Goal: Entertainment & Leisure: Browse casually

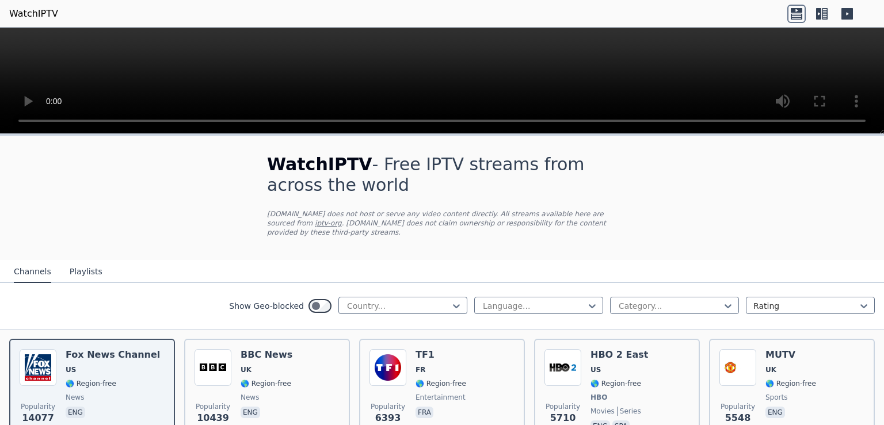
click at [87, 264] on button "Playlists" at bounding box center [86, 272] width 33 height 22
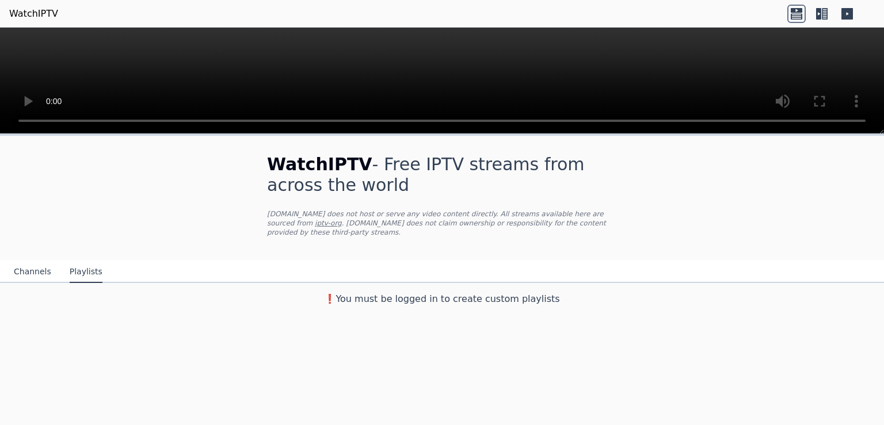
click at [28, 261] on button "Channels" at bounding box center [32, 272] width 37 height 22
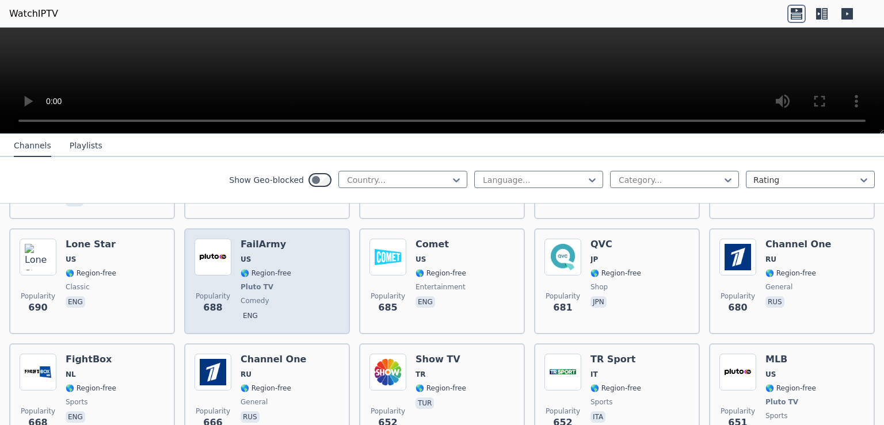
scroll to position [2311, 0]
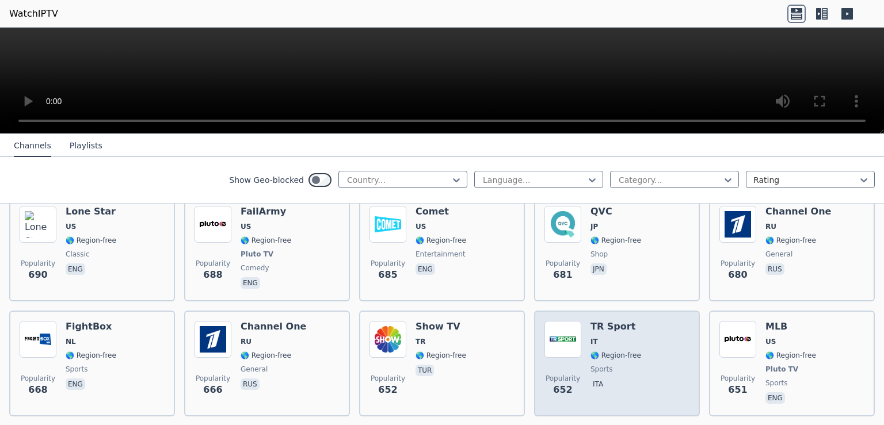
click at [562, 325] on img at bounding box center [562, 339] width 37 height 37
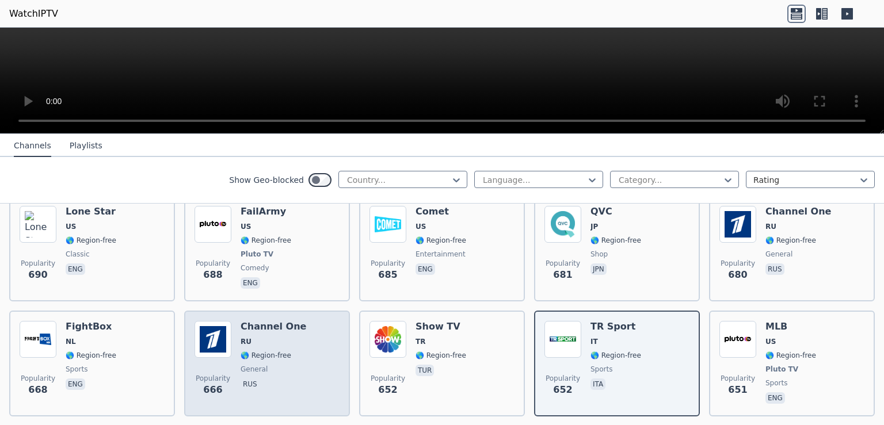
click at [270, 326] on div "Channel One RU 🌎 Region-free general rus" at bounding box center [274, 363] width 66 height 85
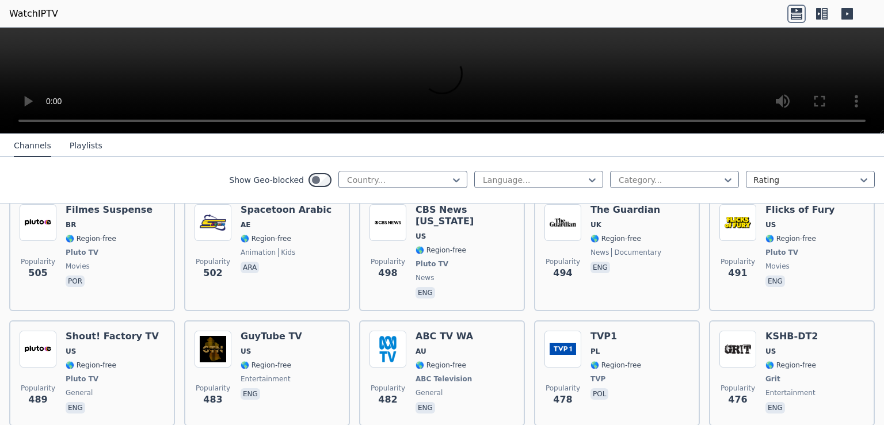
scroll to position [3430, 0]
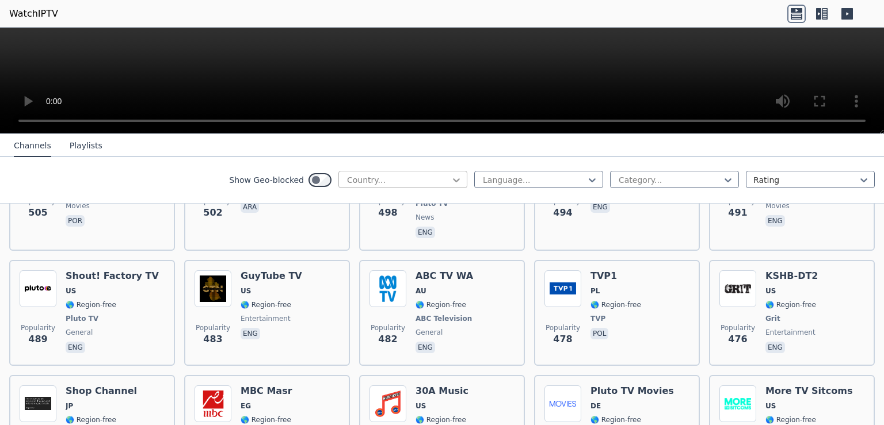
click at [451, 182] on icon at bounding box center [457, 180] width 12 height 12
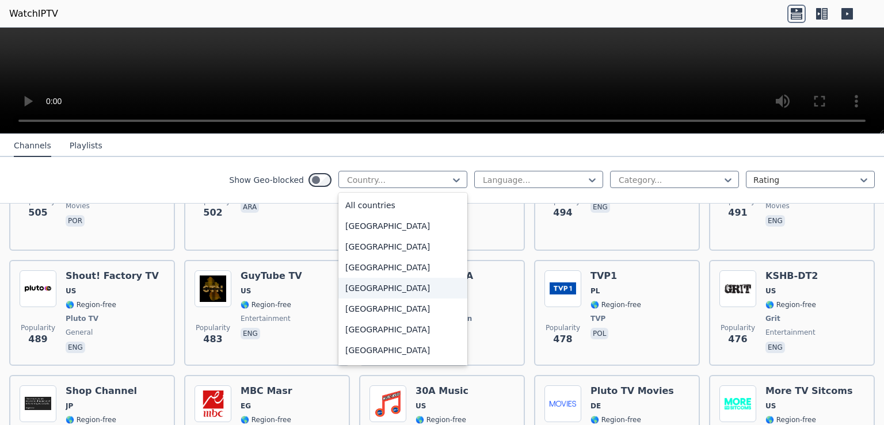
scroll to position [74, 0]
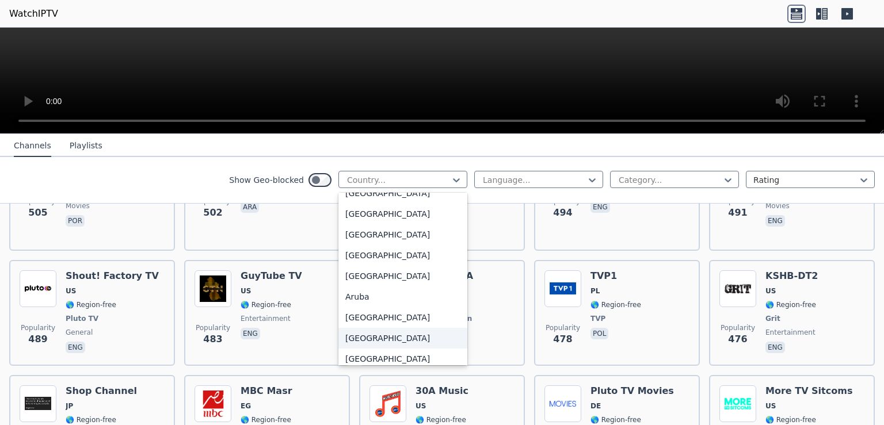
click at [357, 337] on div "[GEOGRAPHIC_DATA]" at bounding box center [402, 338] width 129 height 21
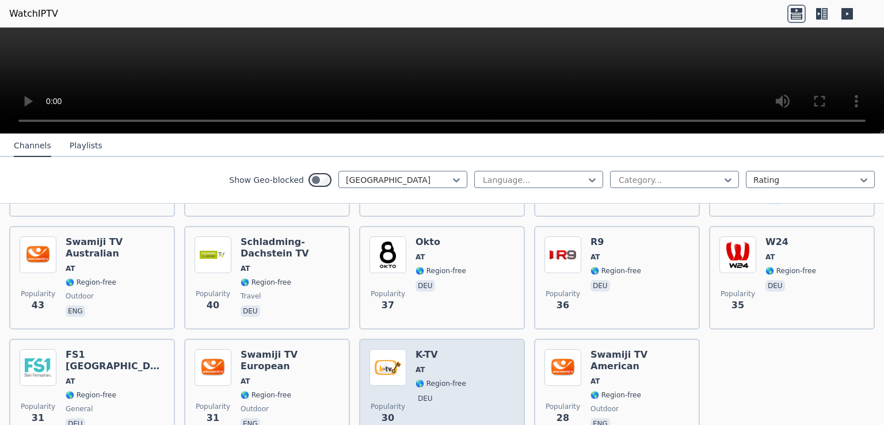
scroll to position [331, 0]
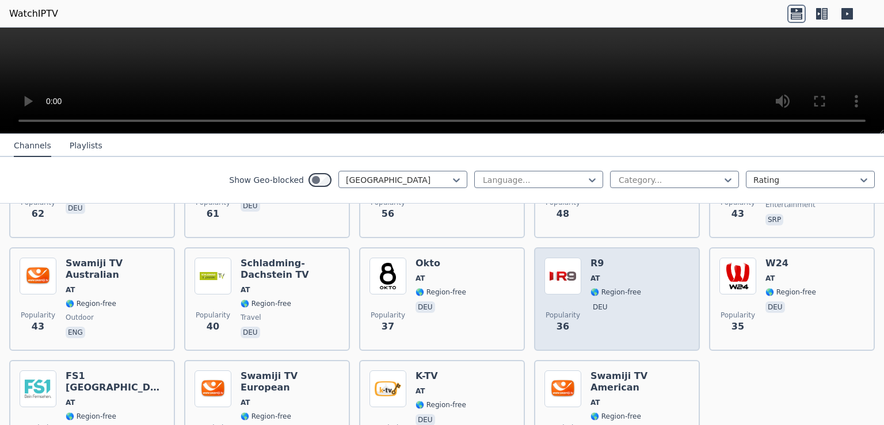
click at [574, 267] on img at bounding box center [562, 276] width 37 height 37
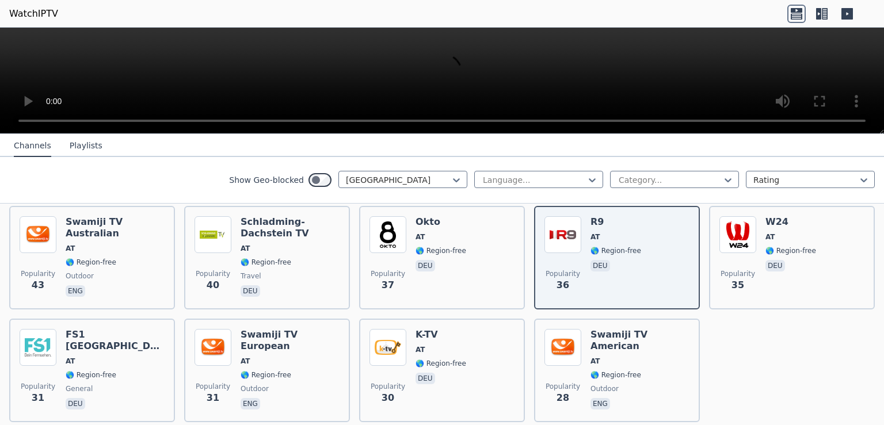
scroll to position [405, 0]
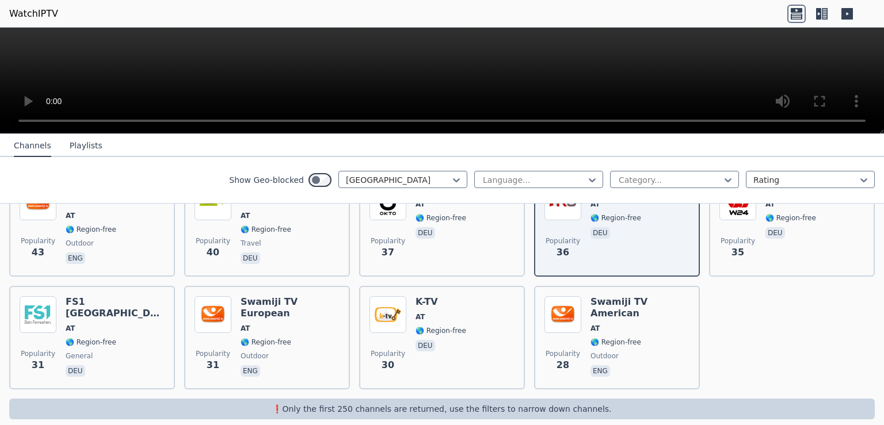
click at [367, 402] on div "❗️Only the first 250 channels are returned, use the filters to narrow down chan…" at bounding box center [441, 409] width 865 height 21
click at [724, 179] on icon at bounding box center [727, 180] width 7 height 4
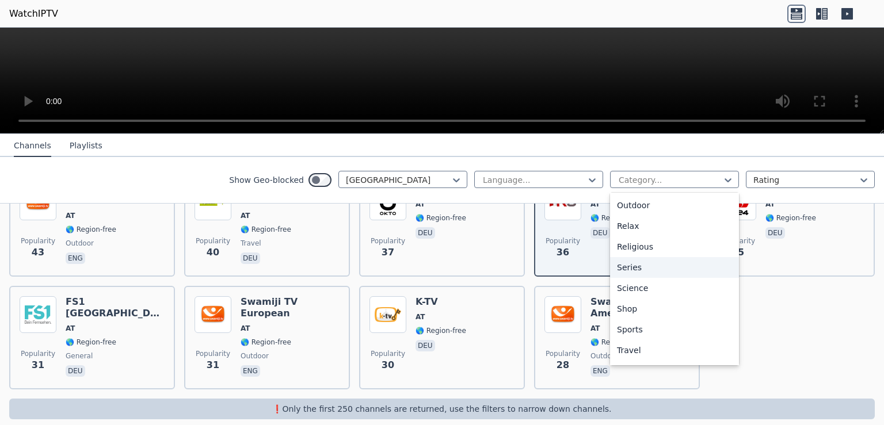
scroll to position [391, 0]
click at [794, 136] on nav "Channels Playlists" at bounding box center [442, 145] width 884 height 23
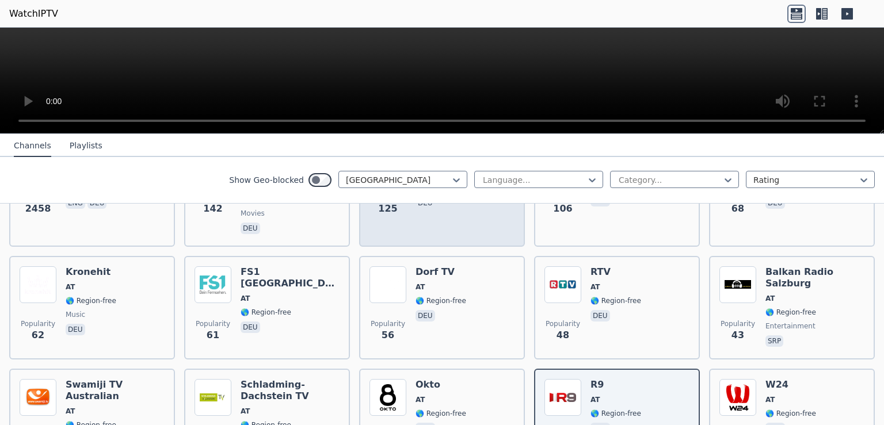
scroll to position [0, 0]
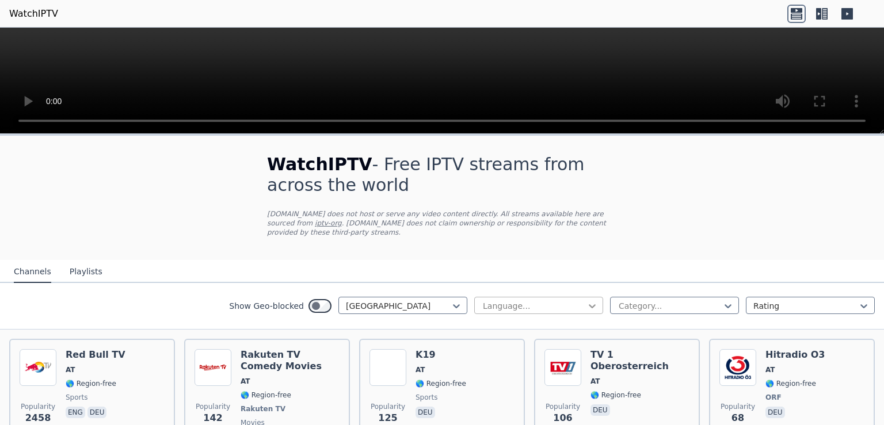
click at [589, 304] on icon at bounding box center [592, 306] width 7 height 4
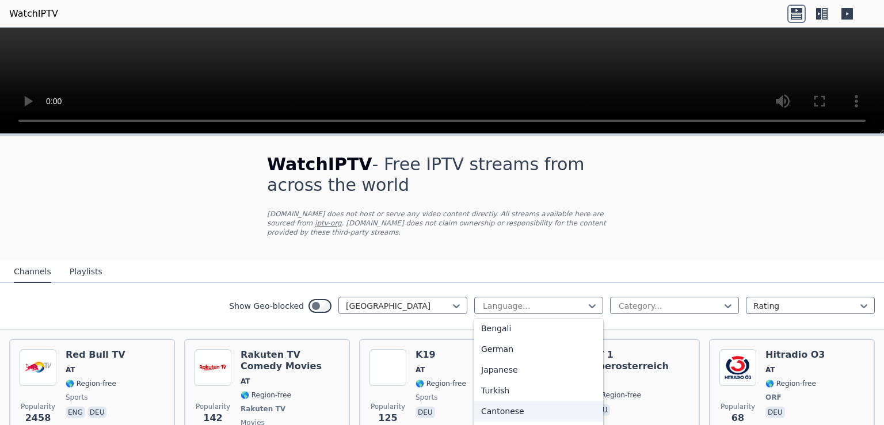
scroll to position [199, 0]
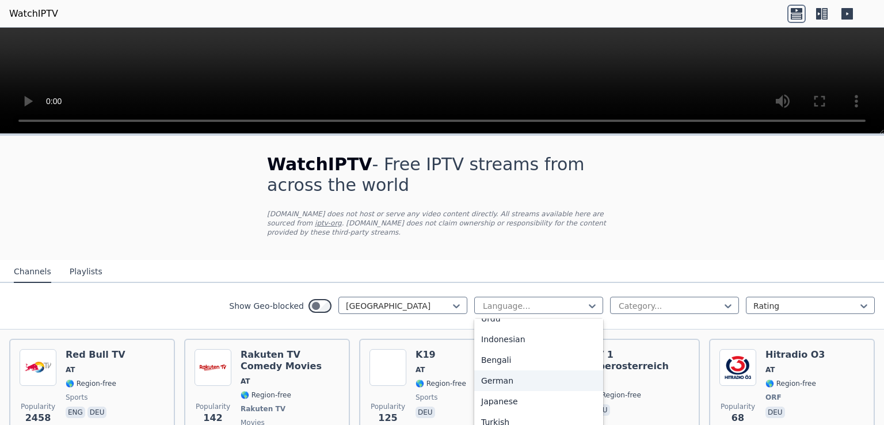
click at [512, 371] on div "German" at bounding box center [538, 381] width 129 height 21
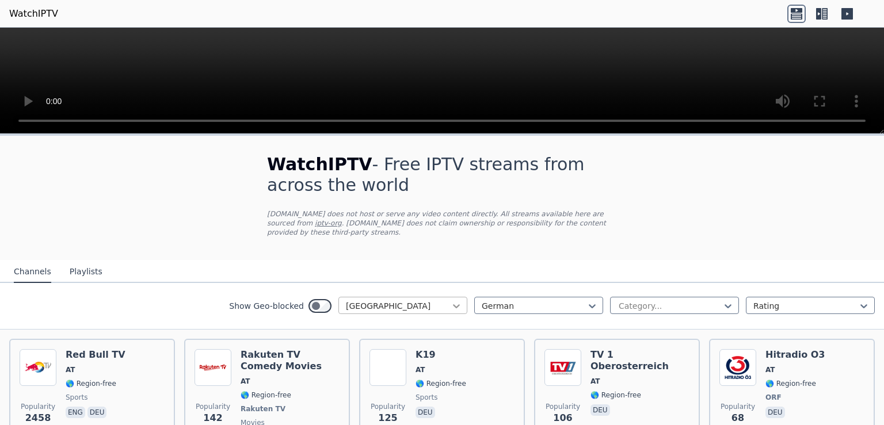
click at [451, 300] on icon at bounding box center [457, 306] width 12 height 12
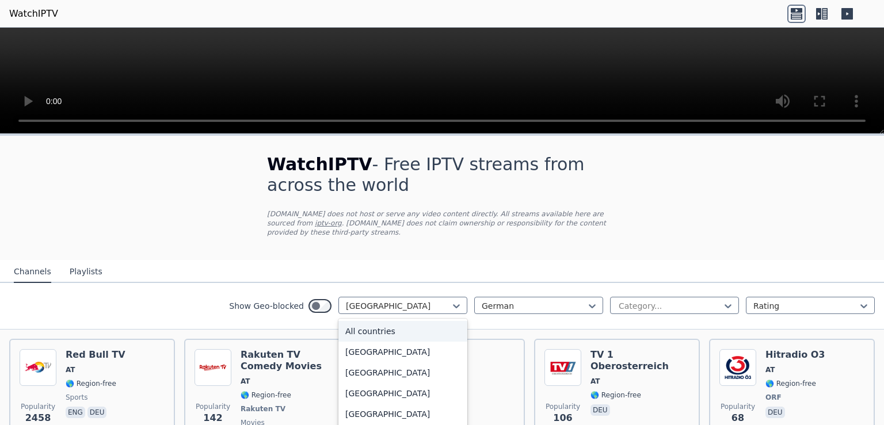
click at [395, 323] on div "All countries" at bounding box center [402, 331] width 129 height 21
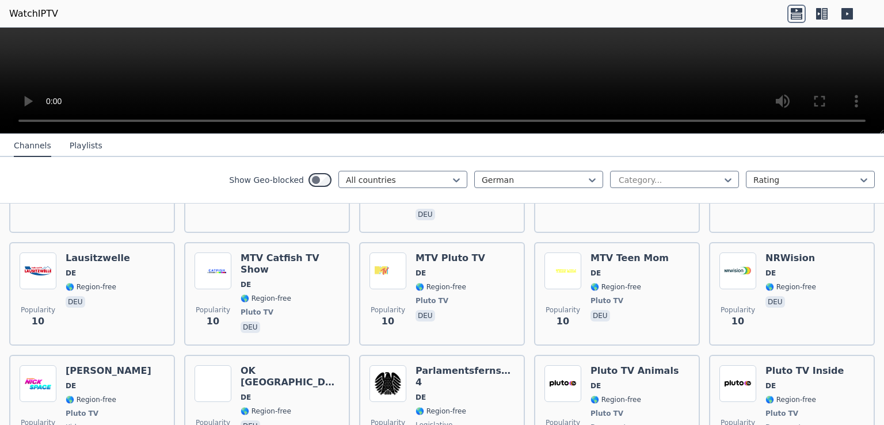
scroll to position [5828, 0]
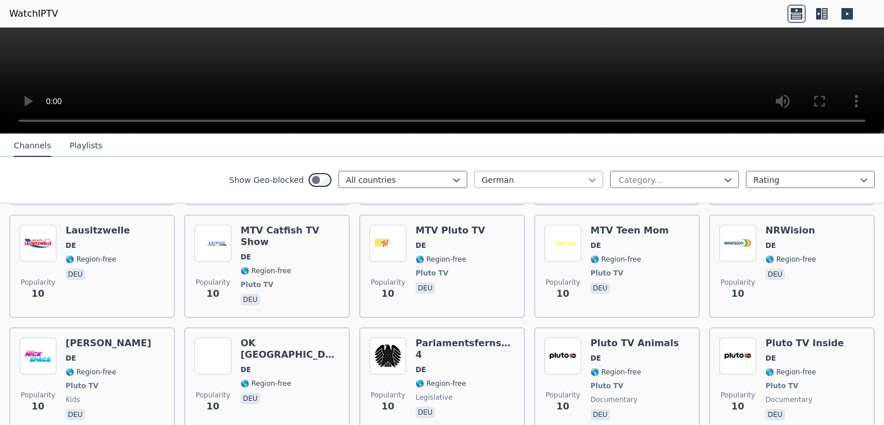
click at [586, 179] on icon at bounding box center [592, 180] width 12 height 12
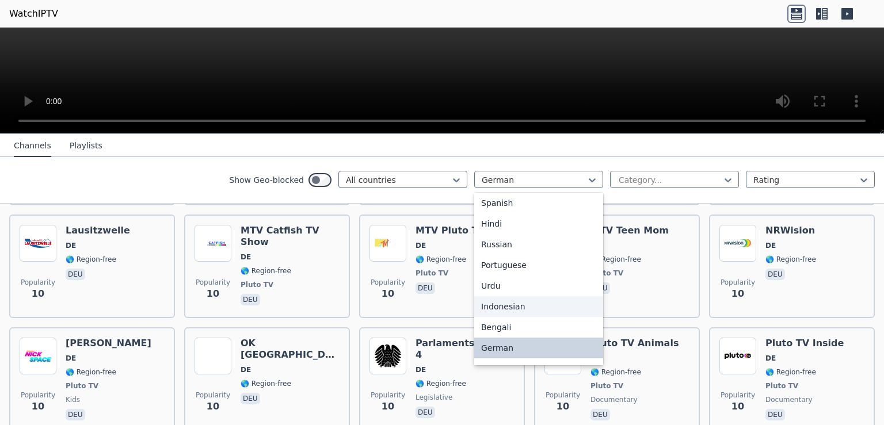
scroll to position [0, 0]
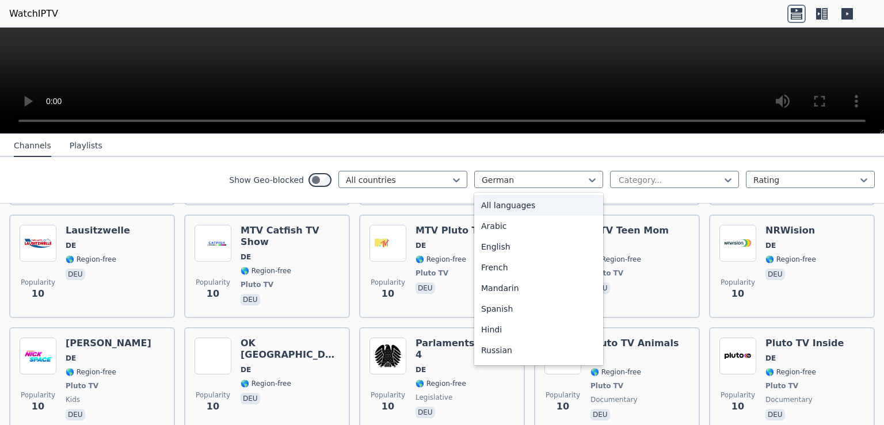
click at [515, 208] on div "All languages" at bounding box center [538, 205] width 129 height 21
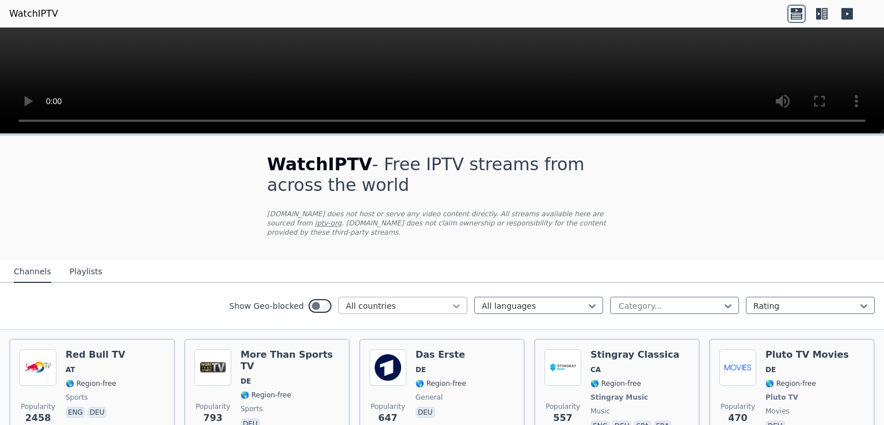
click at [451, 300] on icon at bounding box center [457, 306] width 12 height 12
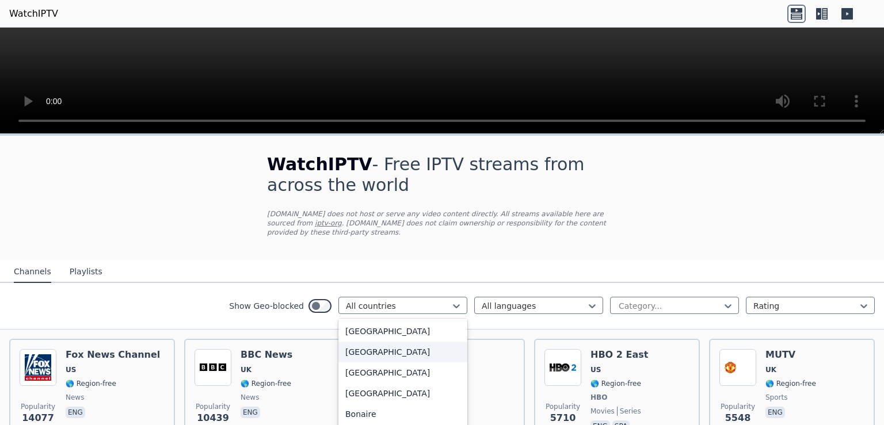
scroll to position [298, 0]
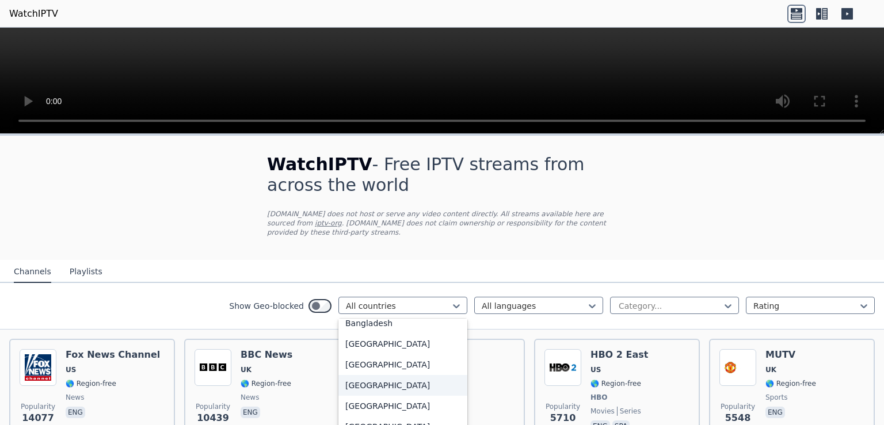
click at [369, 375] on div "[GEOGRAPHIC_DATA]" at bounding box center [402, 385] width 129 height 21
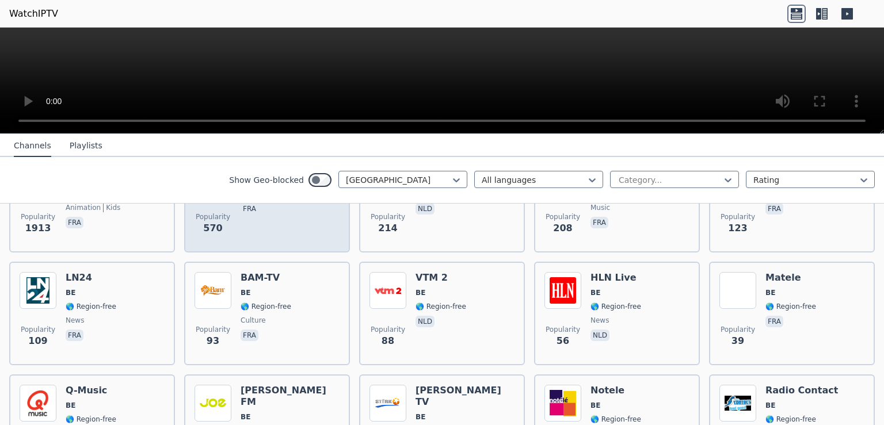
scroll to position [223, 0]
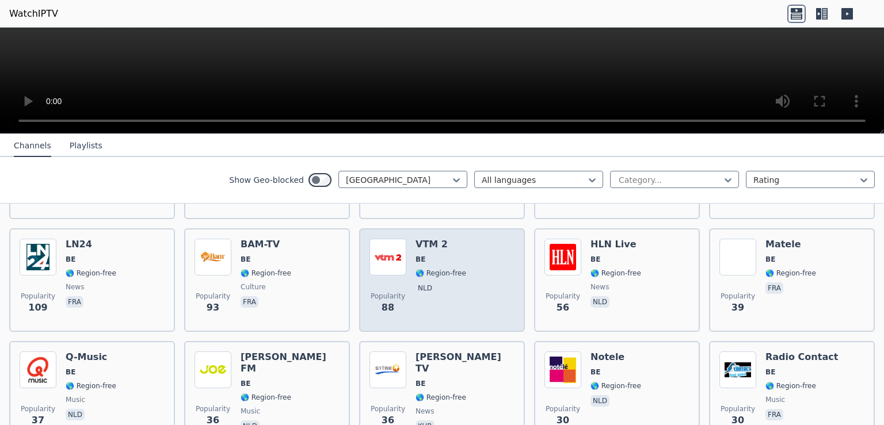
click at [445, 284] on span "nld" at bounding box center [440, 290] width 51 height 14
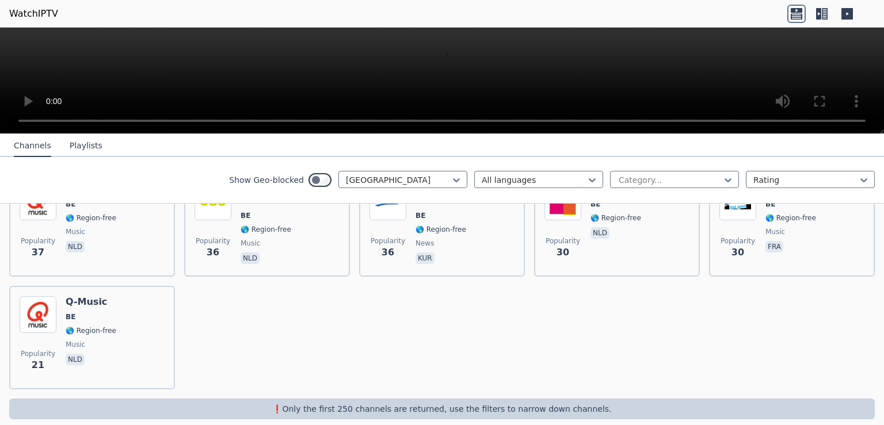
scroll to position [18, 0]
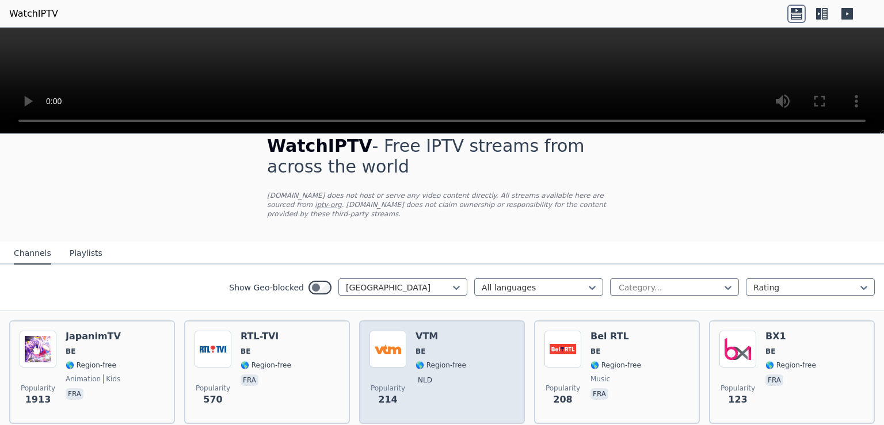
click at [441, 346] on div "VTM BE 🌎 Region-free nld" at bounding box center [440, 372] width 51 height 83
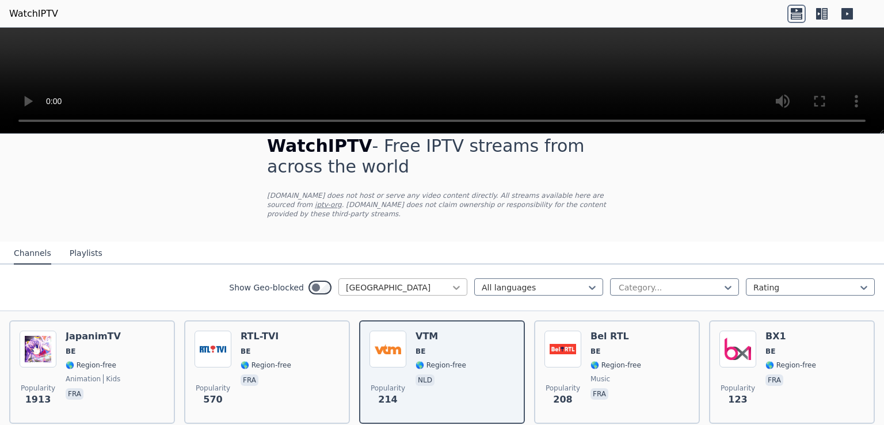
click at [451, 282] on icon at bounding box center [457, 288] width 12 height 12
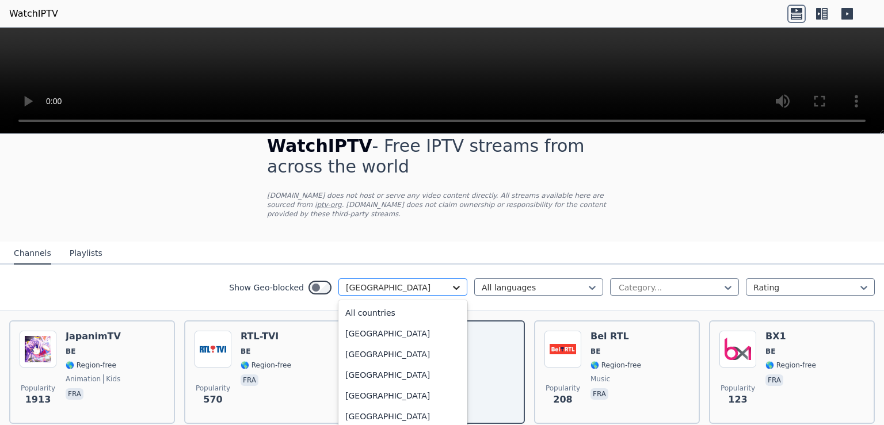
scroll to position [209, 0]
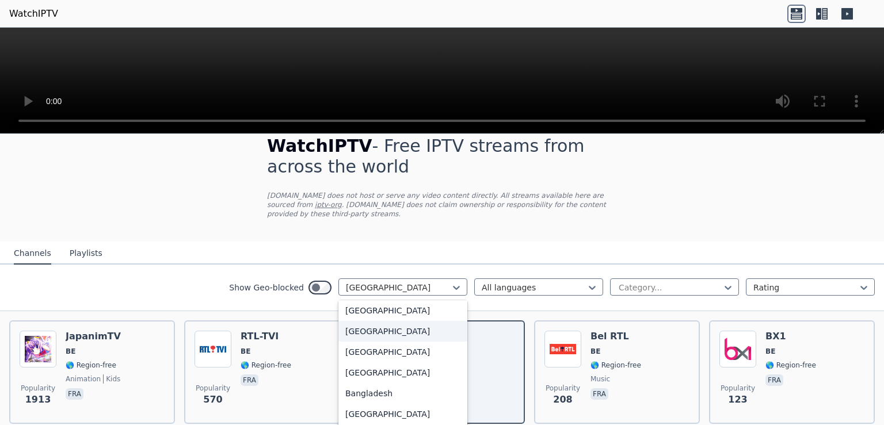
click at [373, 323] on div "[GEOGRAPHIC_DATA]" at bounding box center [402, 331] width 129 height 21
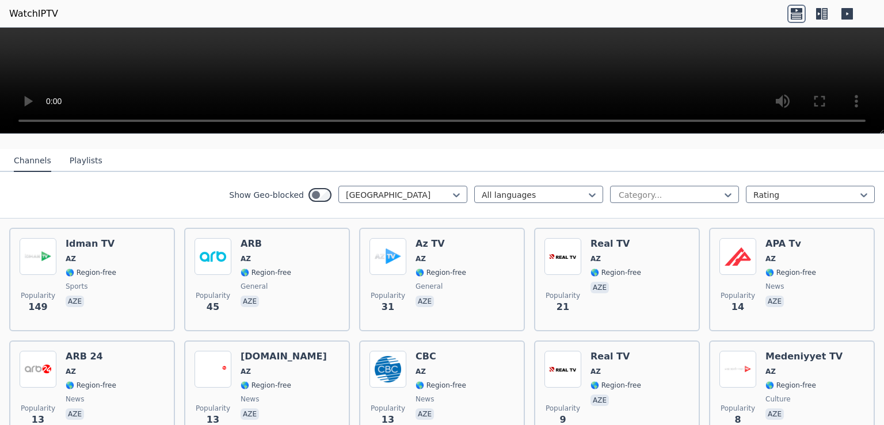
scroll to position [55, 0]
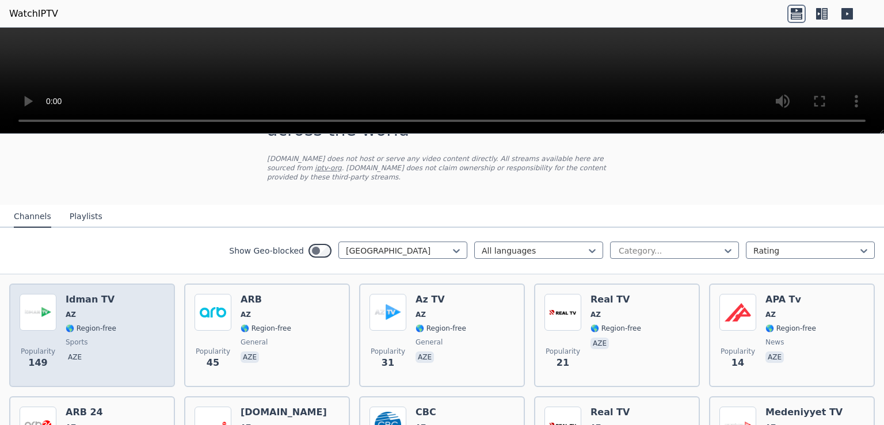
click at [94, 310] on span "AZ" at bounding box center [91, 314] width 51 height 9
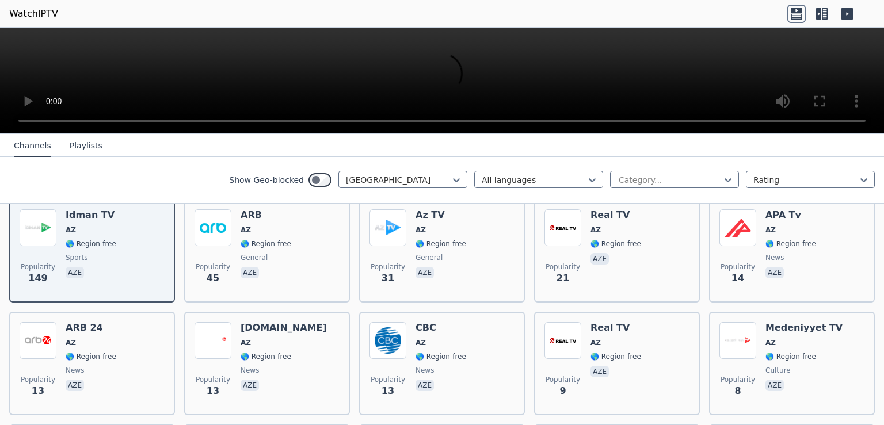
scroll to position [130, 0]
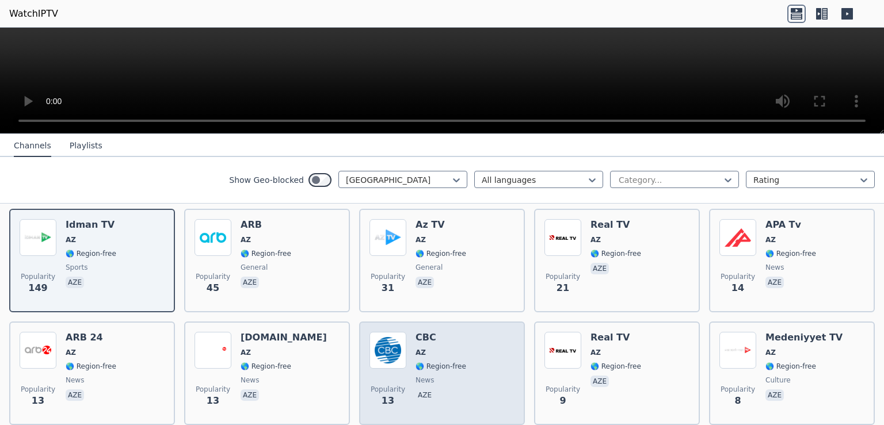
click at [405, 337] on div "Popularity 13 CBC AZ 🌎 Region-free news aze" at bounding box center [441, 373] width 145 height 83
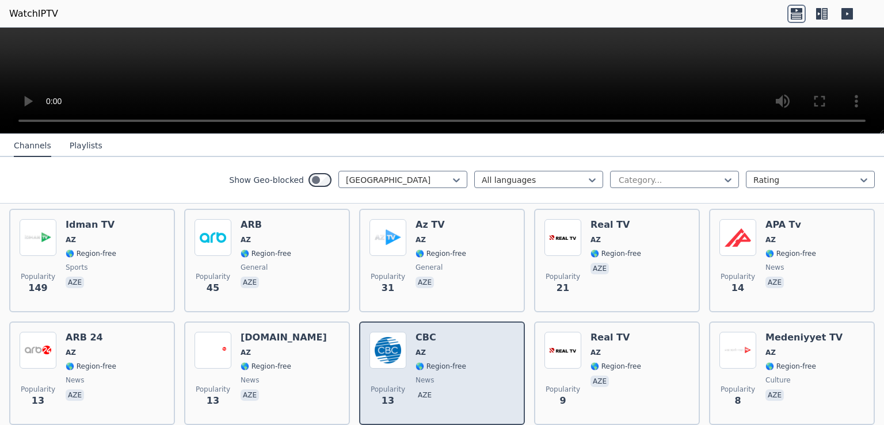
click at [405, 337] on div "Popularity 13 CBC AZ 🌎 Region-free news aze" at bounding box center [441, 373] width 145 height 83
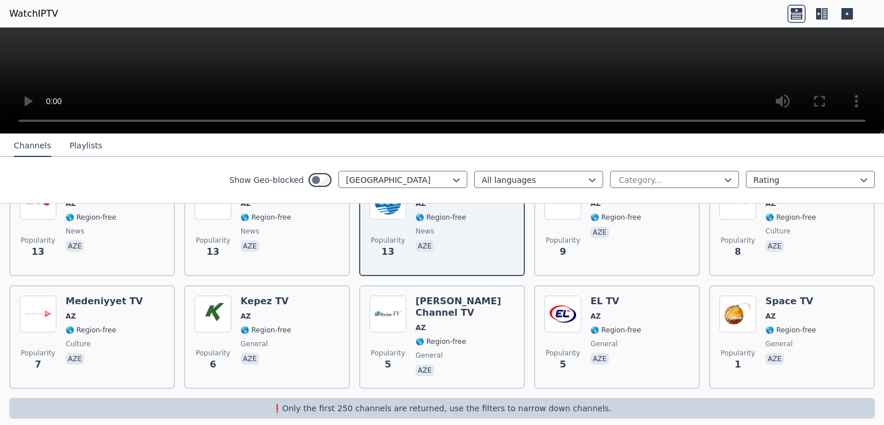
scroll to position [0, 0]
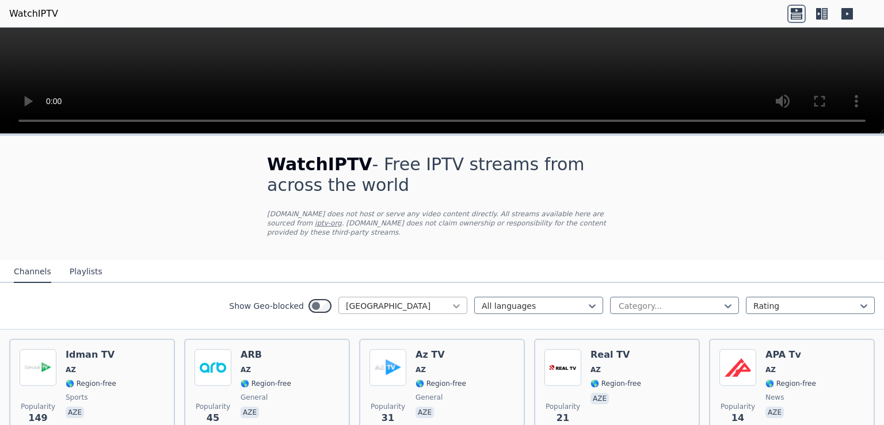
click at [451, 300] on icon at bounding box center [457, 306] width 12 height 12
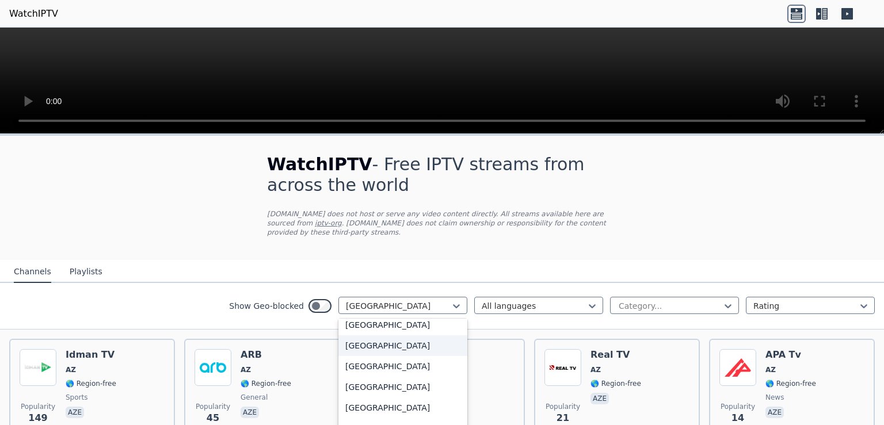
scroll to position [532, 0]
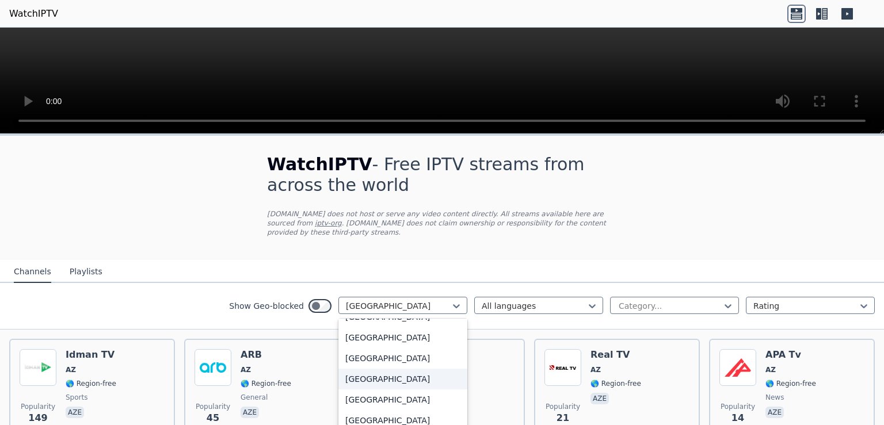
click at [365, 372] on div "[GEOGRAPHIC_DATA]" at bounding box center [402, 379] width 129 height 21
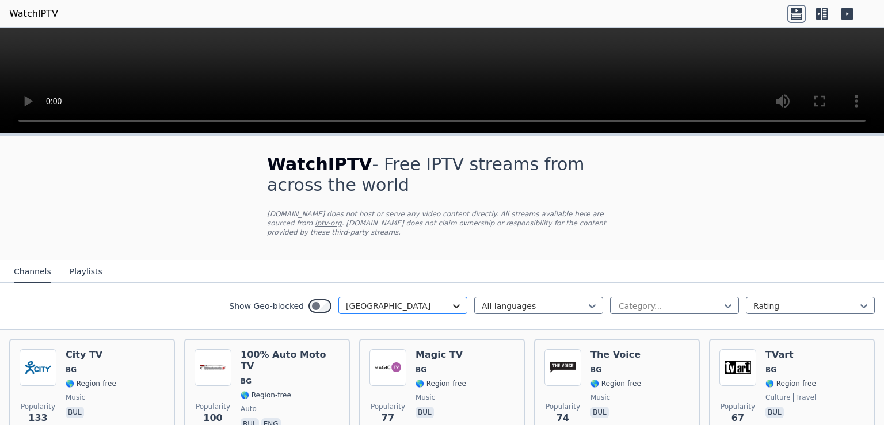
click at [453, 304] on icon at bounding box center [456, 306] width 7 height 4
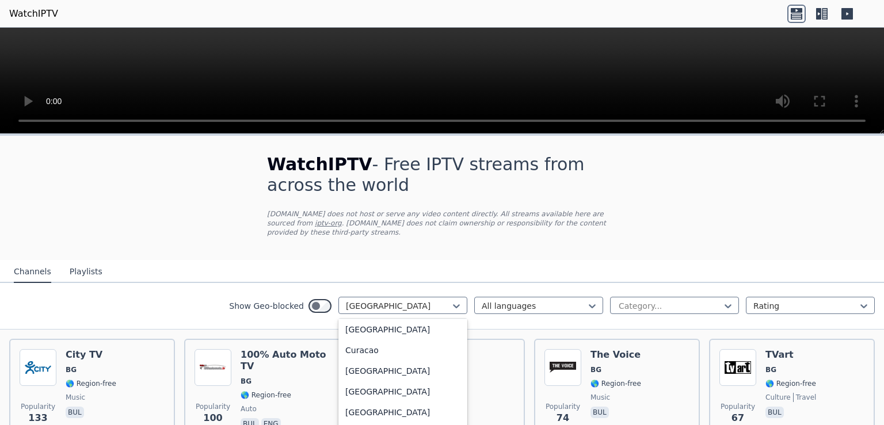
scroll to position [959, 0]
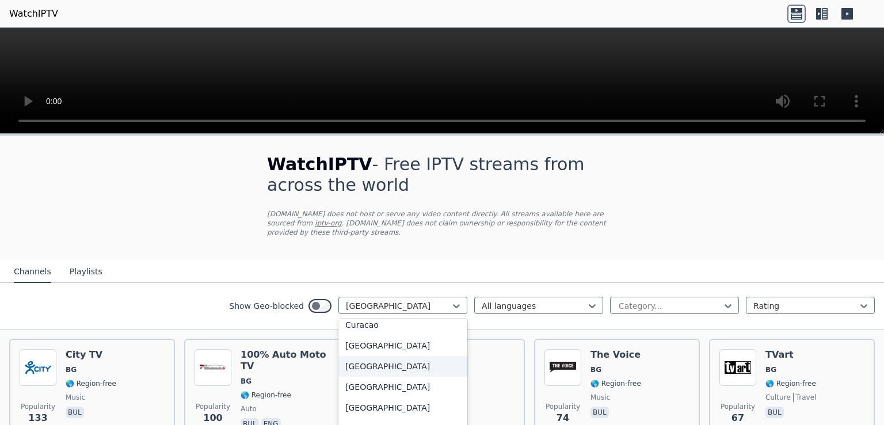
click at [395, 361] on div "[GEOGRAPHIC_DATA]" at bounding box center [402, 366] width 129 height 21
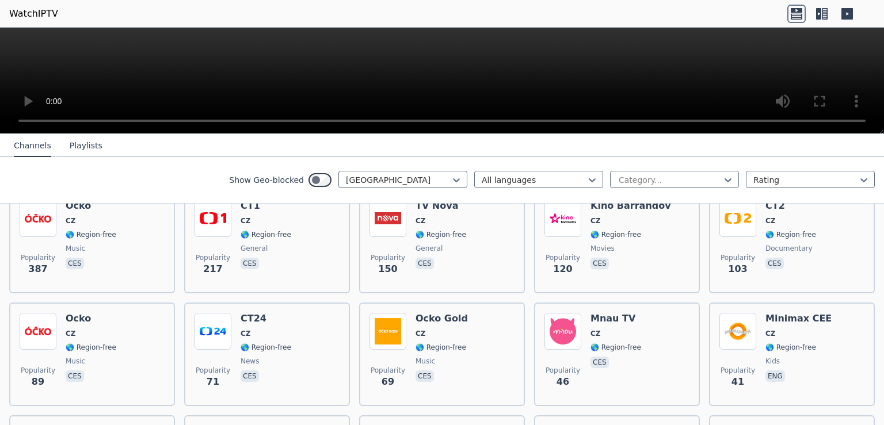
scroll to position [74, 0]
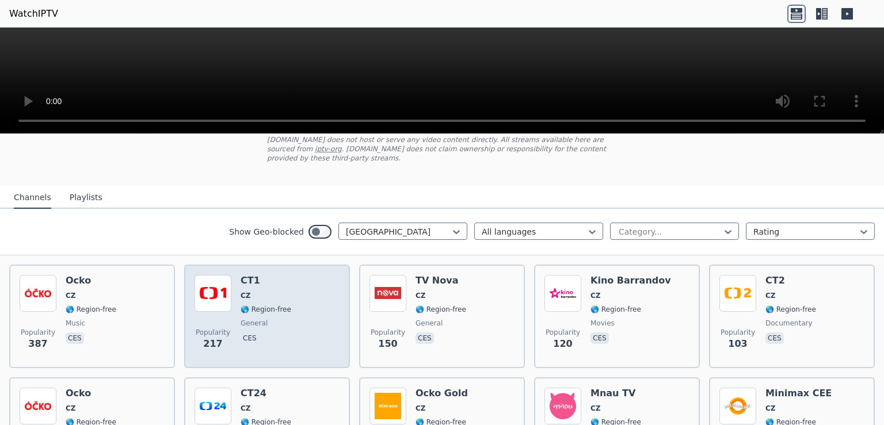
click at [253, 305] on span "🌎 Region-free" at bounding box center [266, 309] width 51 height 9
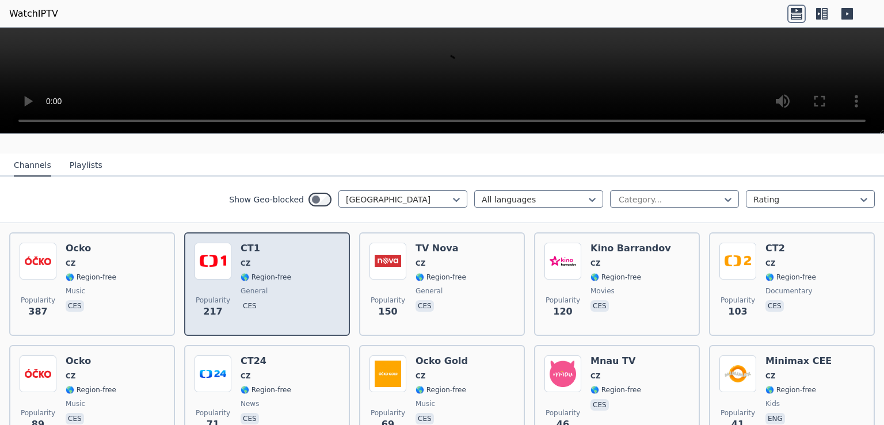
scroll to position [0, 0]
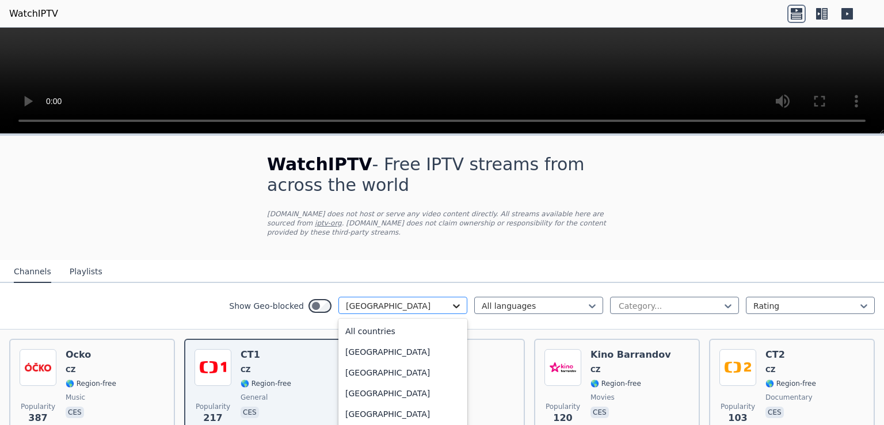
click at [452, 300] on icon at bounding box center [457, 306] width 12 height 12
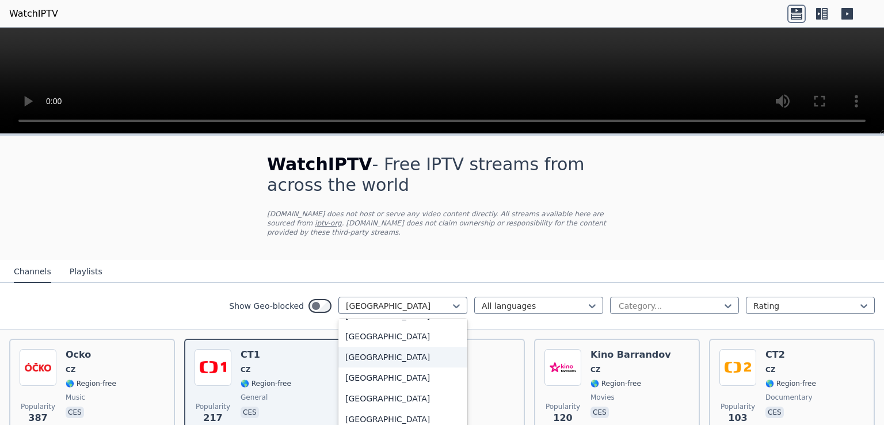
scroll to position [3014, 0]
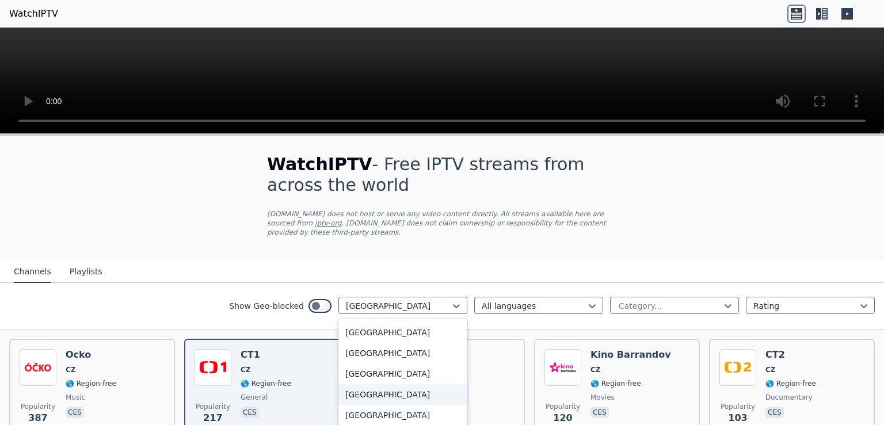
click at [364, 384] on div "[GEOGRAPHIC_DATA]" at bounding box center [402, 394] width 129 height 21
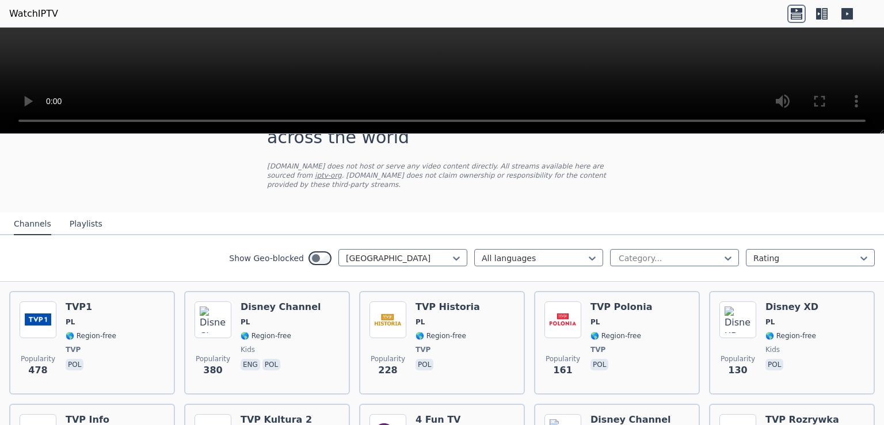
scroll to position [74, 0]
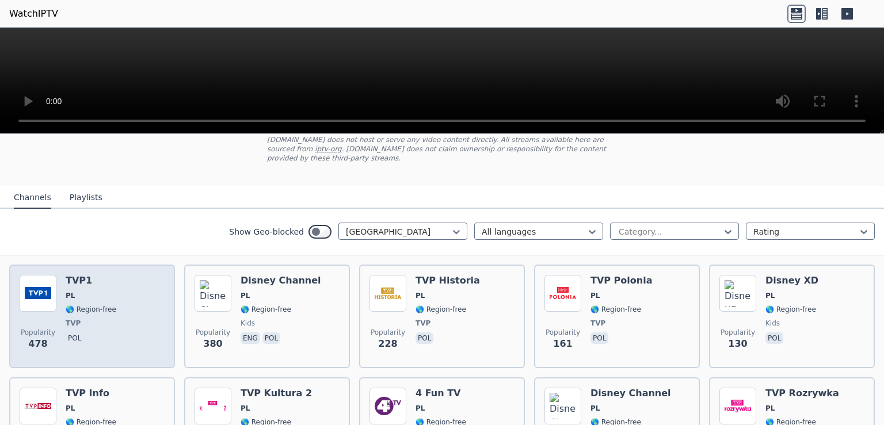
click at [110, 290] on div "Popularity 478 TVP1 PL 🌎 Region-free TVP pol" at bounding box center [92, 316] width 145 height 83
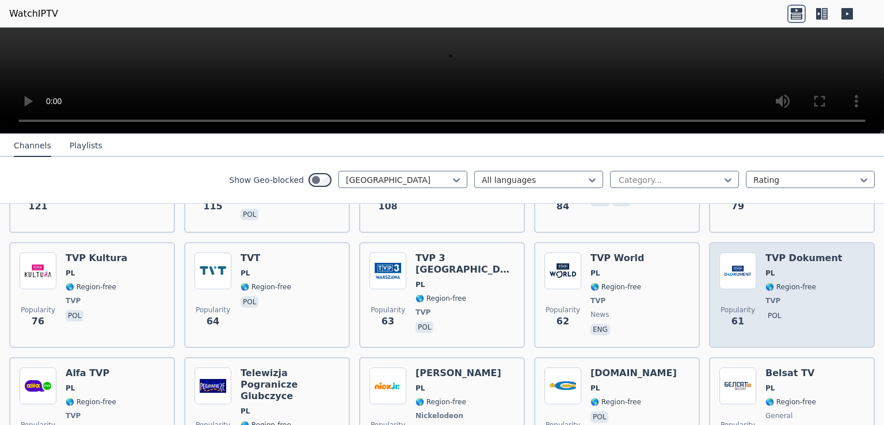
scroll to position [298, 0]
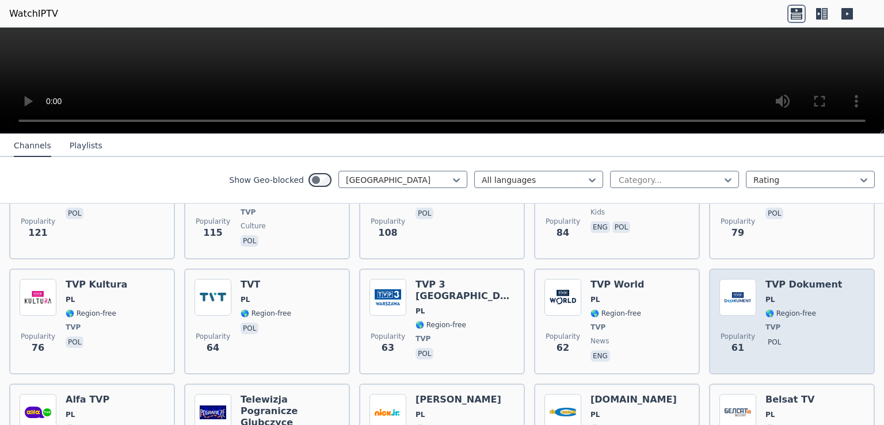
click at [777, 279] on h6 "TVP Dokument" at bounding box center [803, 285] width 77 height 12
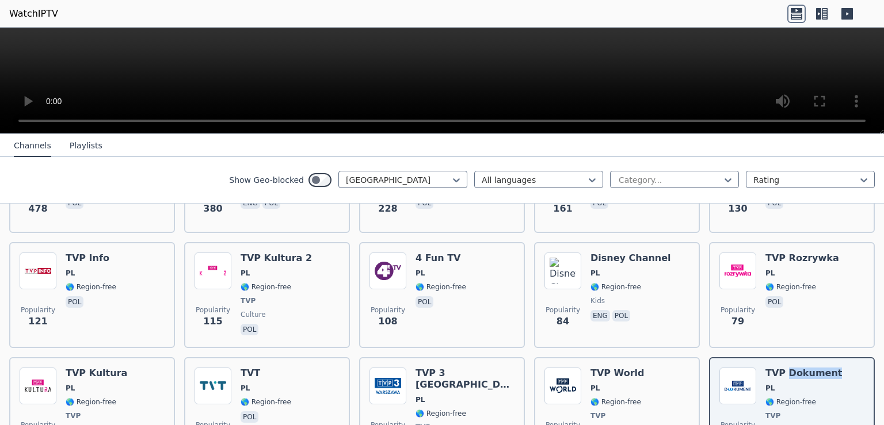
scroll to position [186, 0]
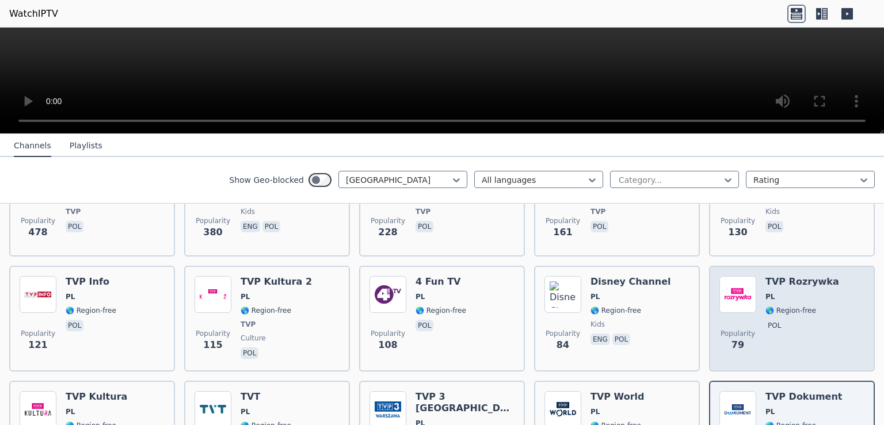
click at [829, 278] on div "Popularity 79 TVP Rozrywka PL 🌎 Region-free pol" at bounding box center [791, 318] width 145 height 85
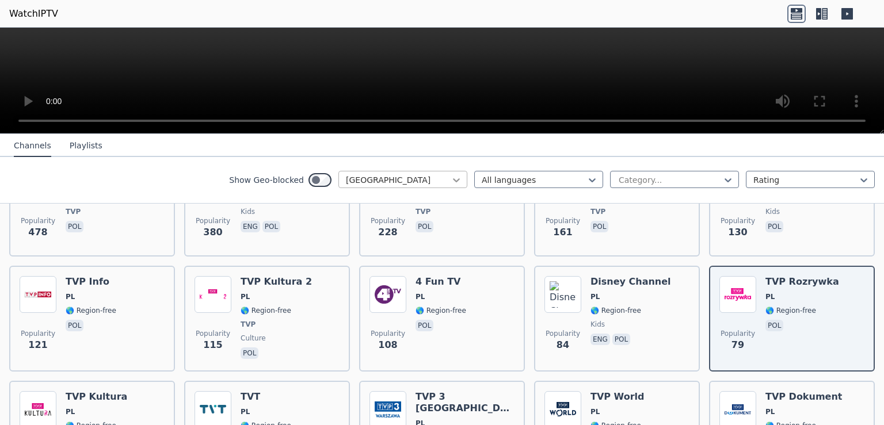
click at [451, 177] on icon at bounding box center [457, 180] width 12 height 12
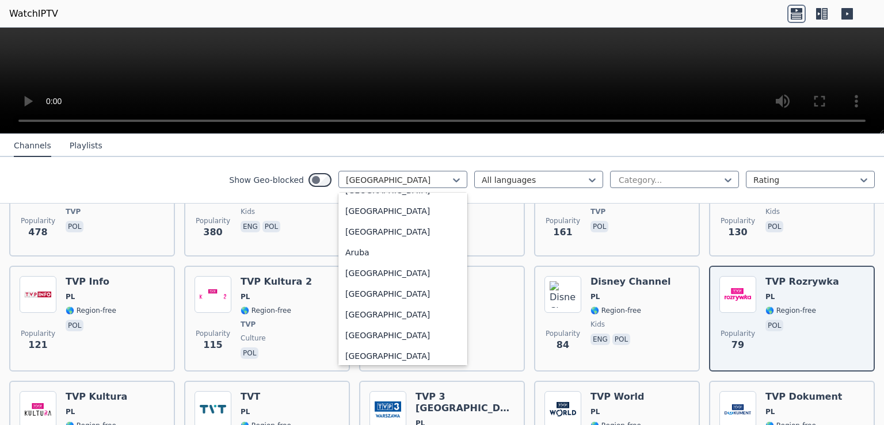
scroll to position [0, 0]
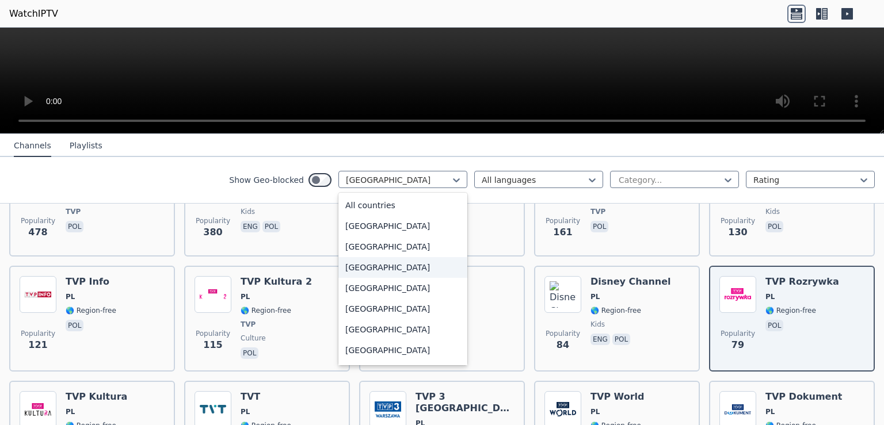
click at [363, 264] on div "[GEOGRAPHIC_DATA]" at bounding box center [402, 267] width 129 height 21
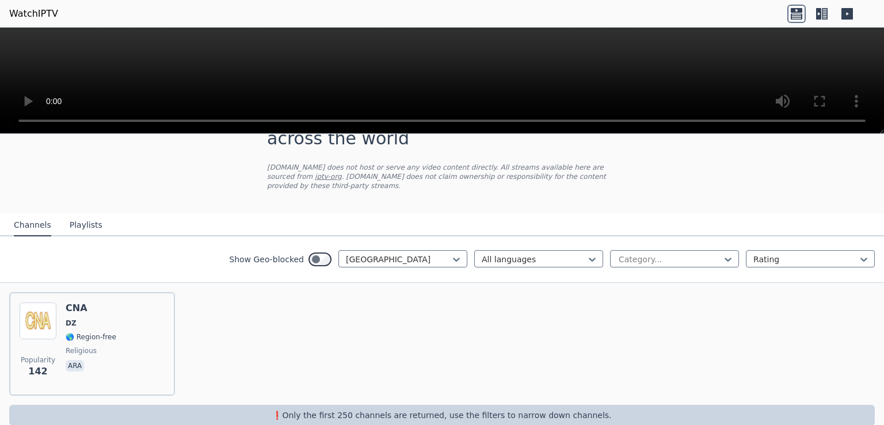
scroll to position [55, 0]
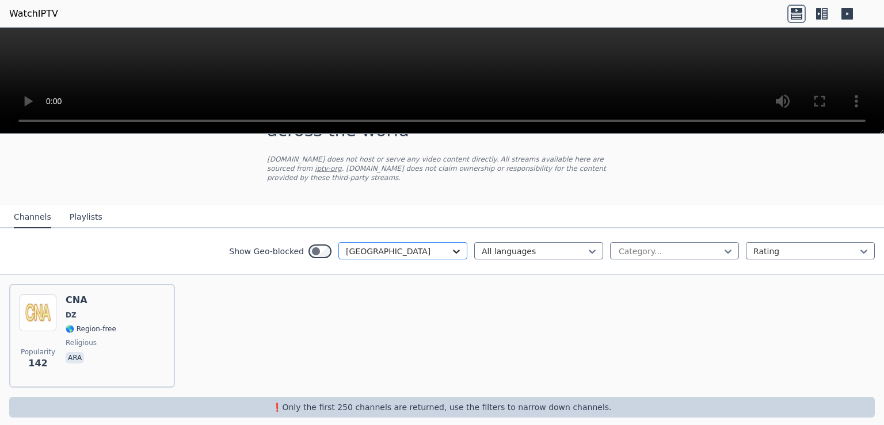
click at [451, 246] on icon at bounding box center [457, 252] width 12 height 12
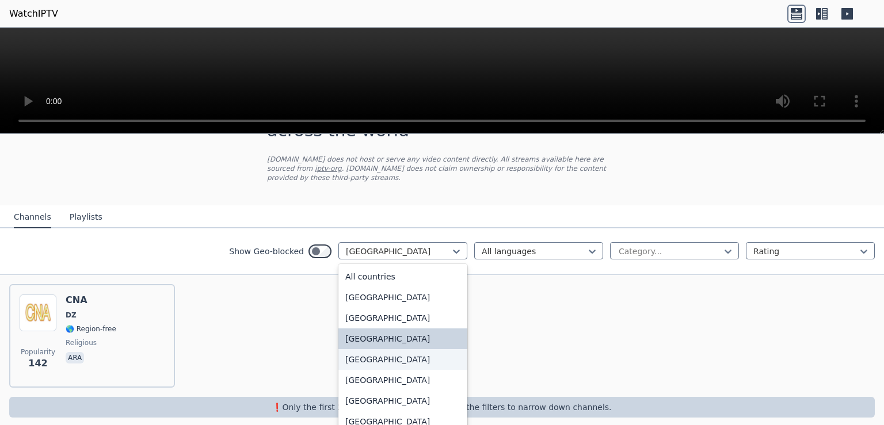
click at [372, 349] on div "[GEOGRAPHIC_DATA]" at bounding box center [402, 359] width 129 height 21
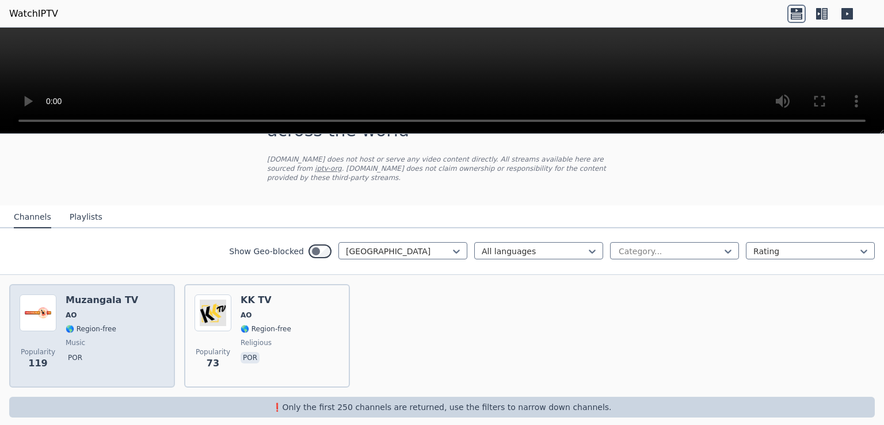
click at [104, 299] on div "Muzangala TV AO 🌎 Region-free music por" at bounding box center [102, 336] width 73 height 83
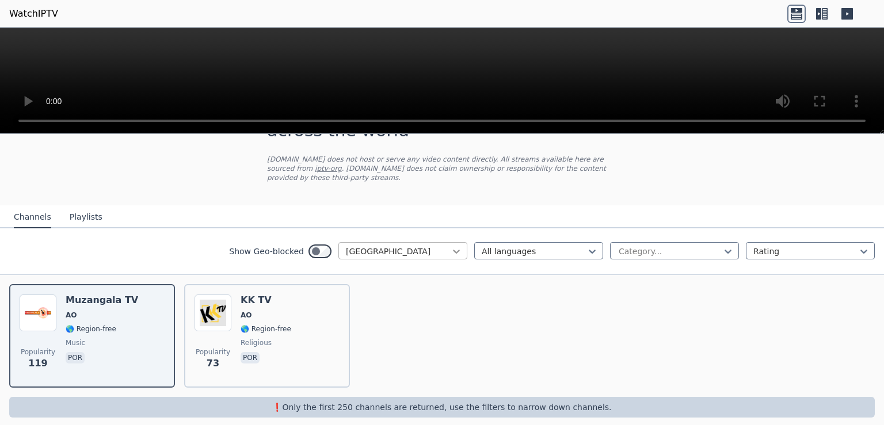
click at [451, 246] on icon at bounding box center [457, 252] width 12 height 12
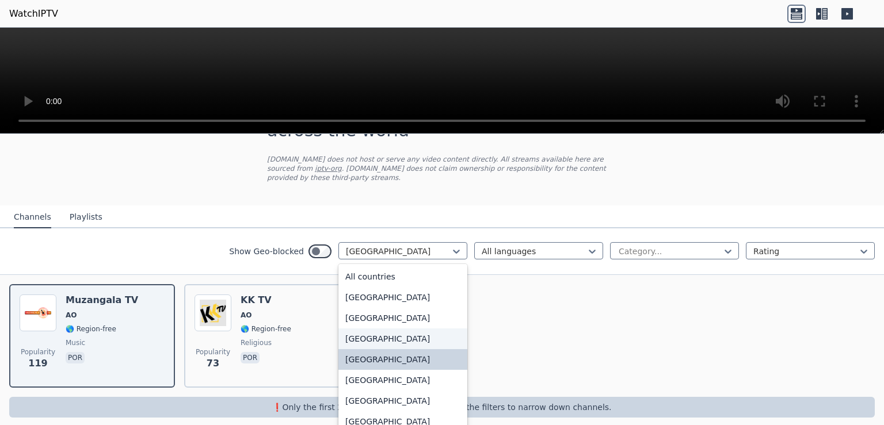
click at [372, 329] on div "[GEOGRAPHIC_DATA]" at bounding box center [402, 339] width 129 height 21
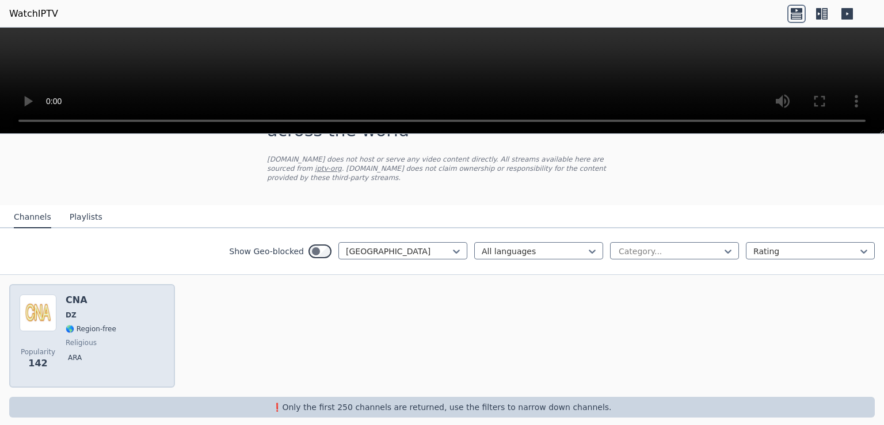
click at [89, 310] on div "CNA DZ 🌎 Region-free religious ara" at bounding box center [91, 336] width 51 height 83
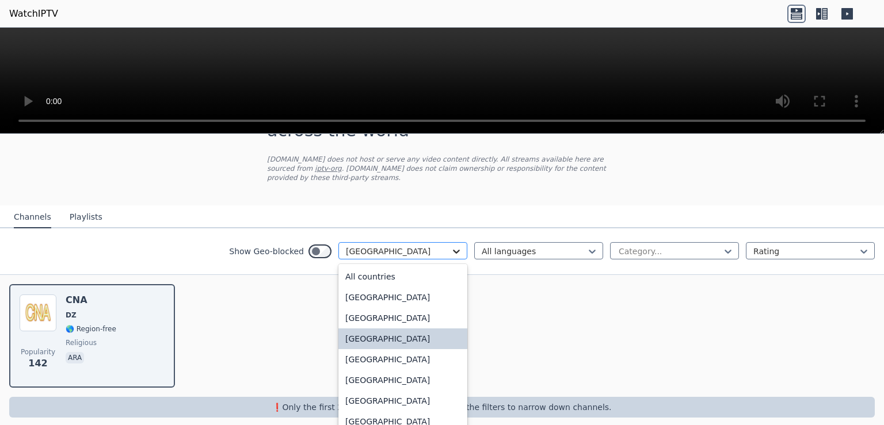
click at [451, 246] on icon at bounding box center [457, 252] width 12 height 12
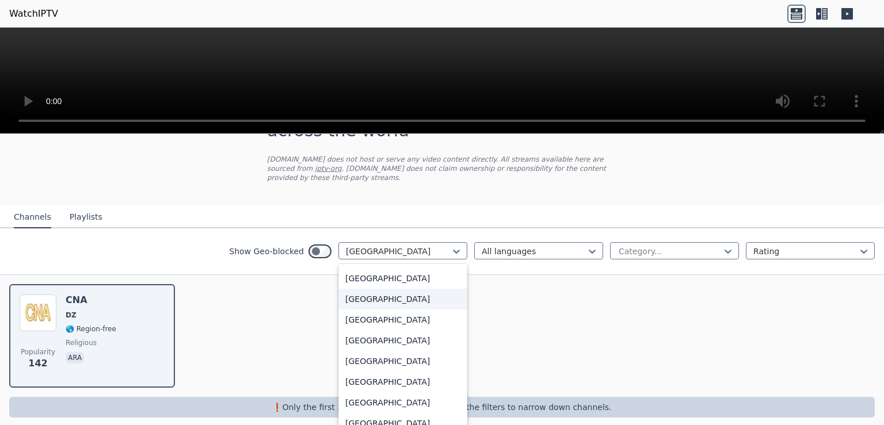
scroll to position [2983, 0]
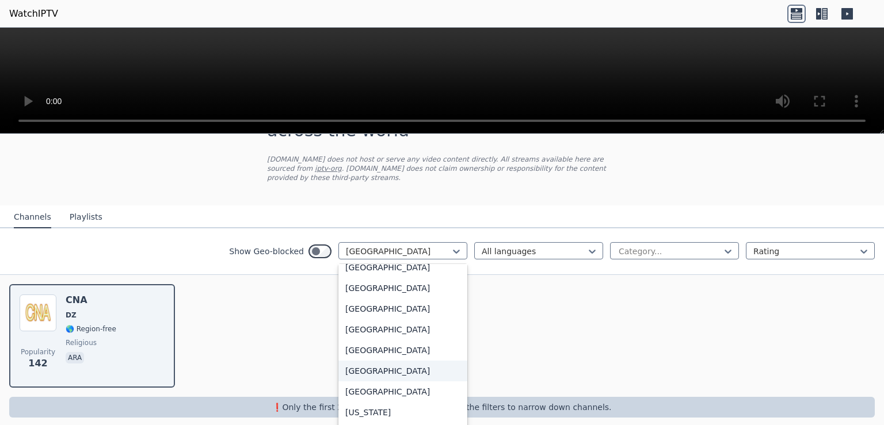
click at [361, 361] on div "[GEOGRAPHIC_DATA]" at bounding box center [402, 371] width 129 height 21
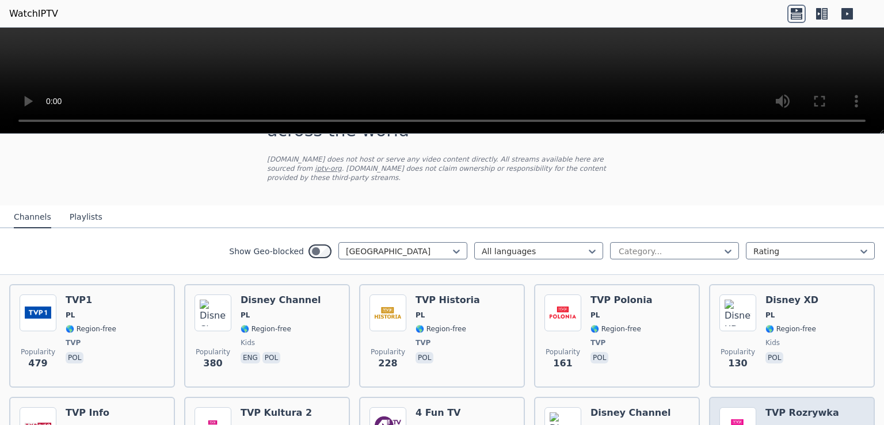
click at [772, 407] on h6 "TVP Rozrywka" at bounding box center [802, 413] width 74 height 12
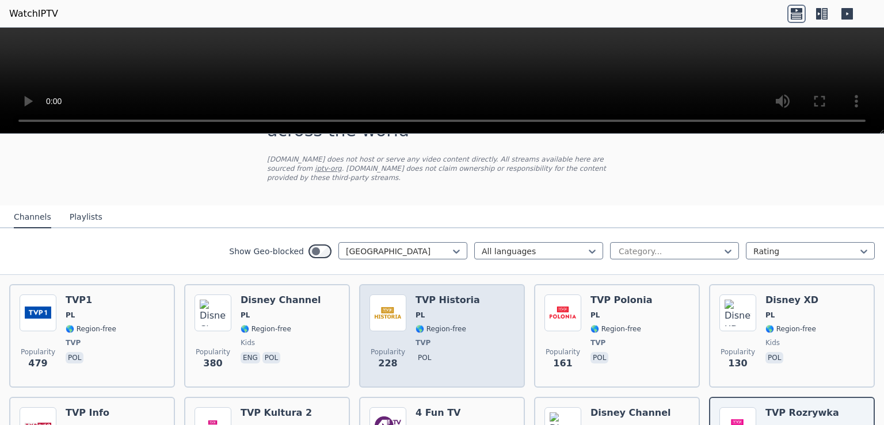
click at [427, 295] on h6 "TVP Historia" at bounding box center [447, 301] width 64 height 12
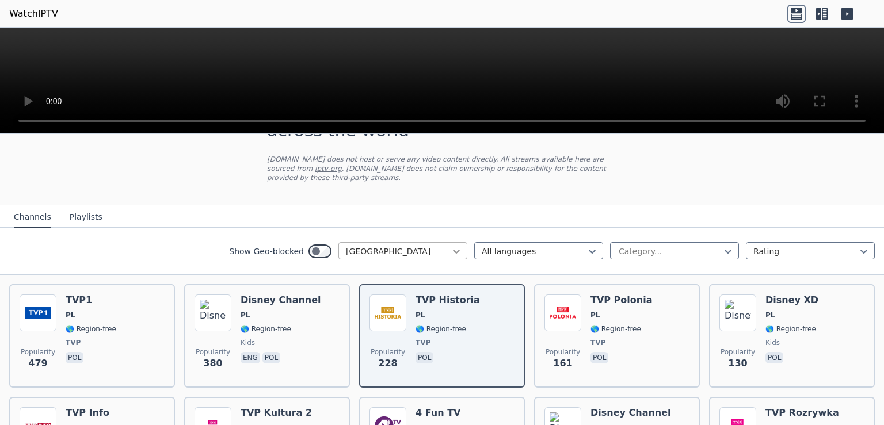
click at [451, 246] on icon at bounding box center [457, 252] width 12 height 12
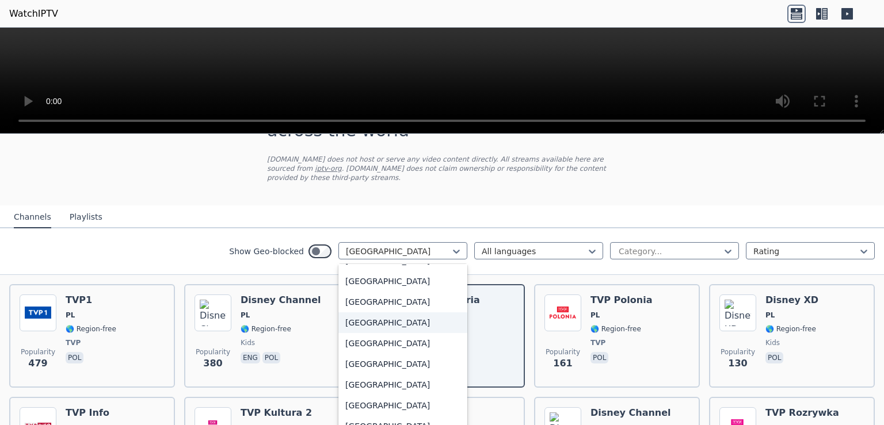
scroll to position [3595, 0]
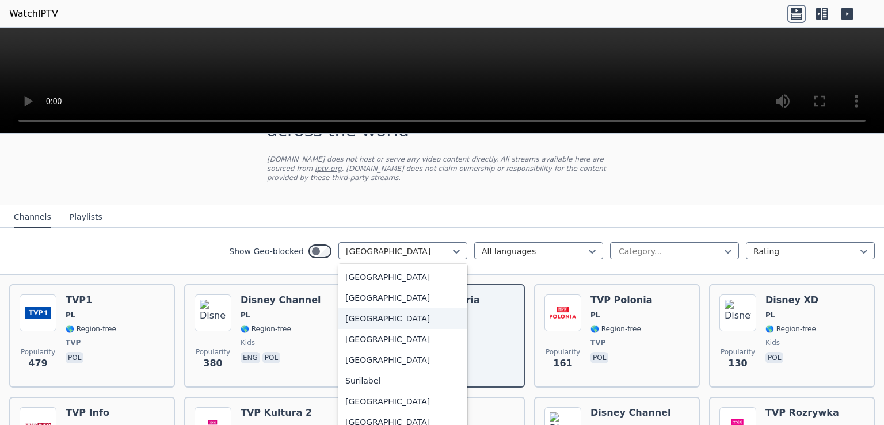
click at [377, 308] on div "[GEOGRAPHIC_DATA]" at bounding box center [402, 318] width 129 height 21
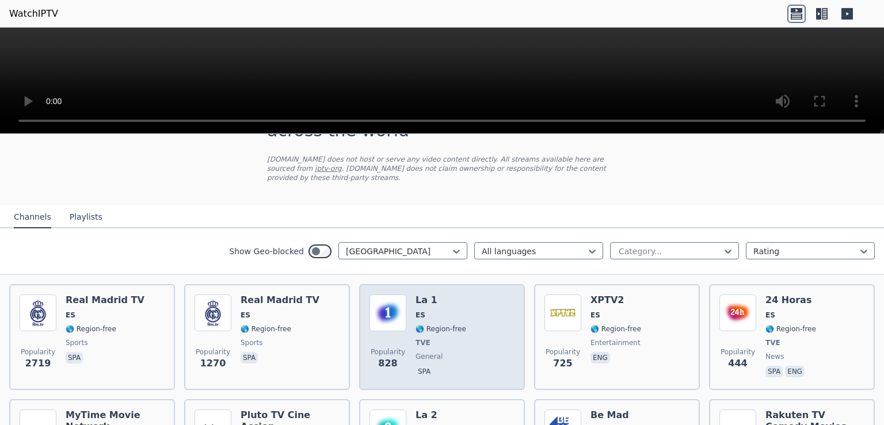
click at [436, 297] on div "La 1 ES 🌎 Region-free TVE general spa" at bounding box center [440, 337] width 51 height 85
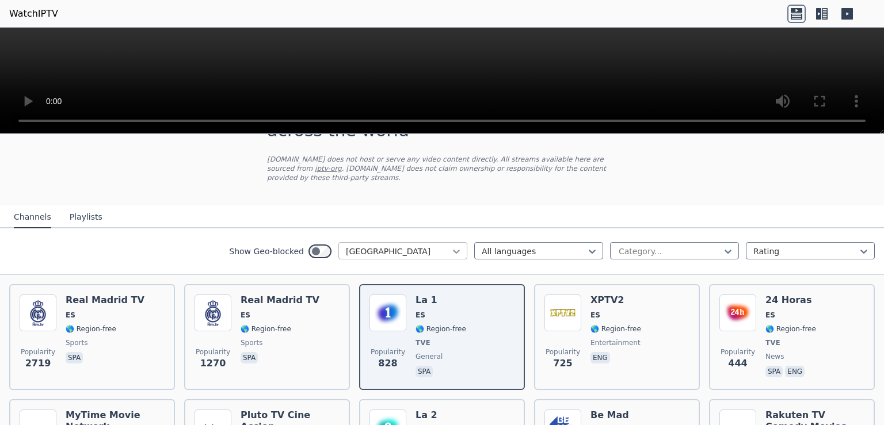
click at [453, 250] on icon at bounding box center [456, 252] width 7 height 4
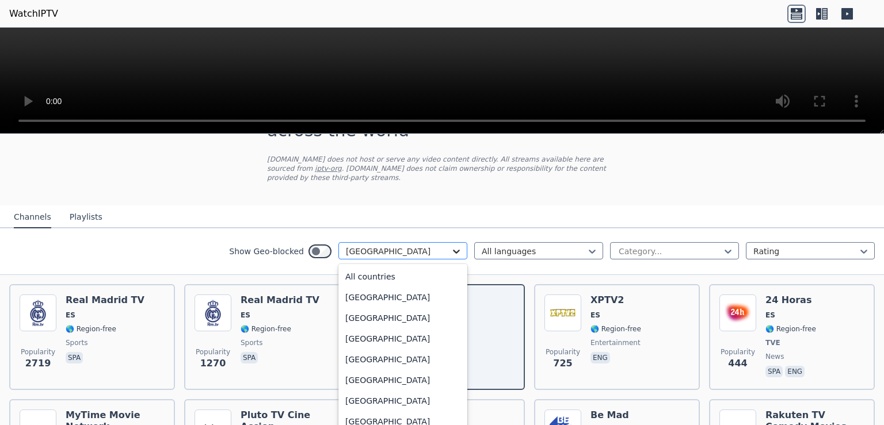
scroll to position [3494, 0]
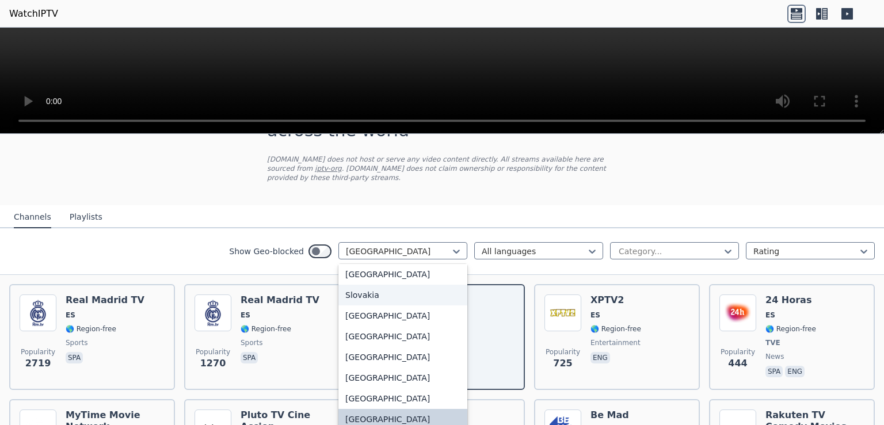
click at [376, 285] on div "Slovakia" at bounding box center [402, 295] width 129 height 21
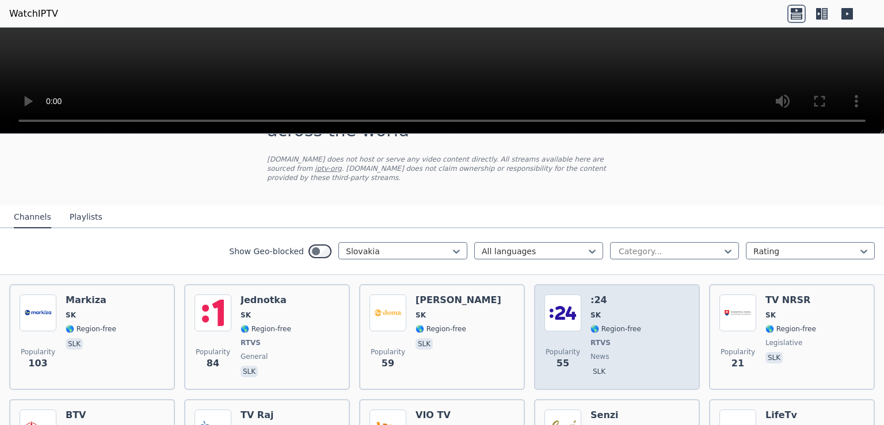
click at [565, 301] on img at bounding box center [562, 313] width 37 height 37
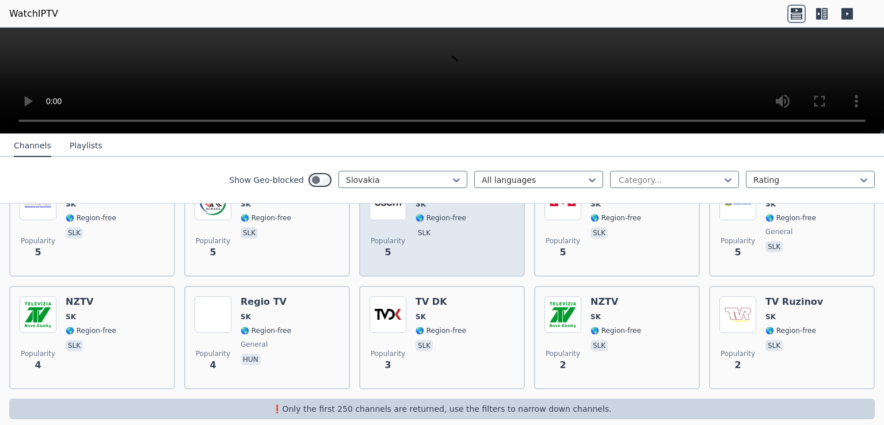
scroll to position [357, 0]
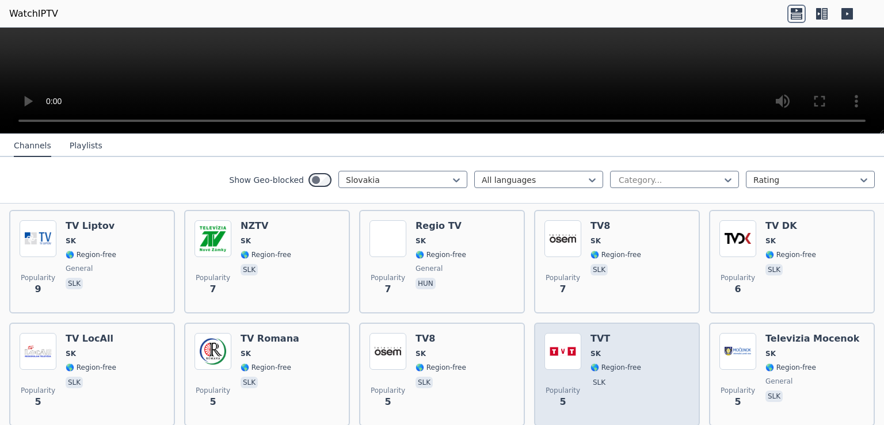
click at [640, 342] on div "Popularity 5 TVT SK 🌎 Region-free slk" at bounding box center [616, 374] width 145 height 83
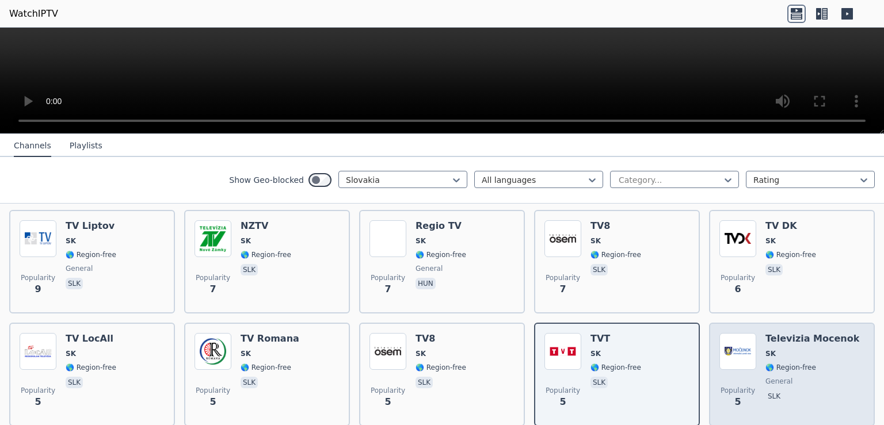
click at [787, 333] on h6 "Televizia Mocenok" at bounding box center [812, 339] width 94 height 12
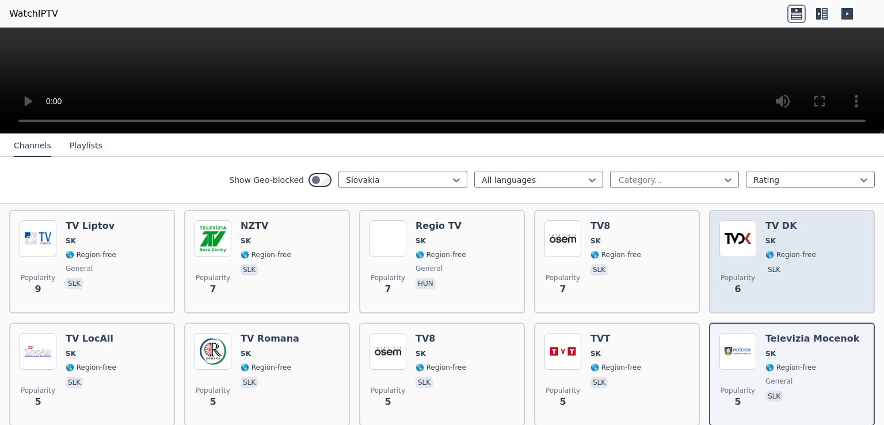
click at [765, 220] on h6 "TV DK" at bounding box center [790, 226] width 51 height 12
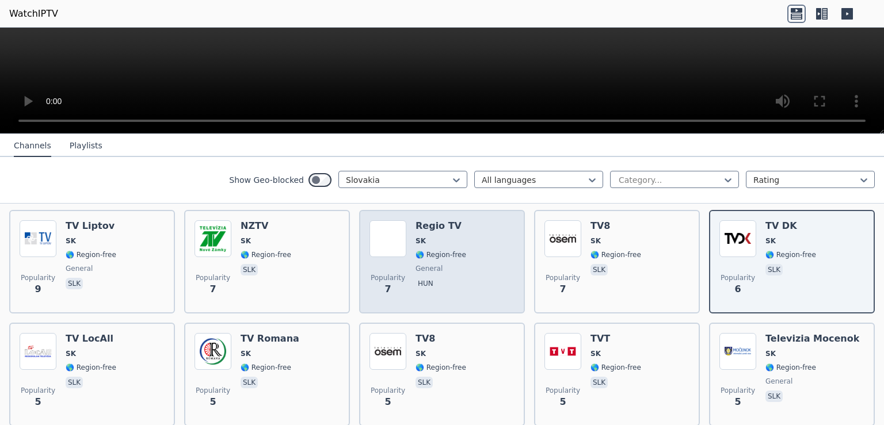
click at [463, 232] on div "Popularity 7 Regio TV SK 🌎 Region-free general hun" at bounding box center [441, 261] width 145 height 83
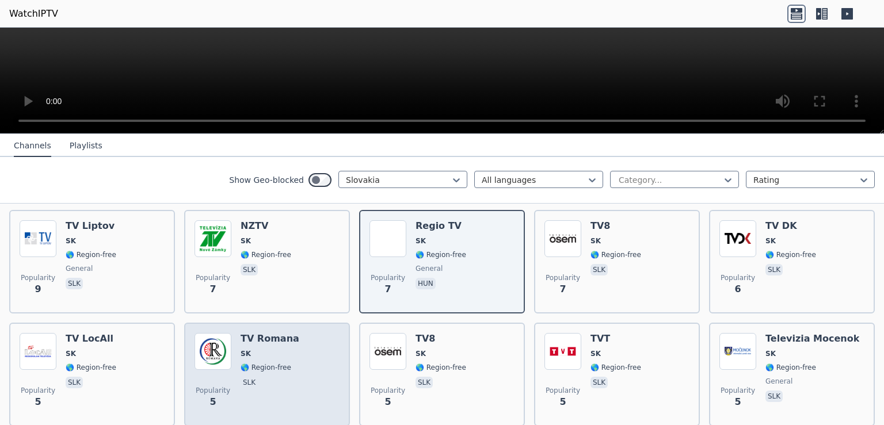
click at [273, 333] on h6 "TV Romana" at bounding box center [270, 339] width 59 height 12
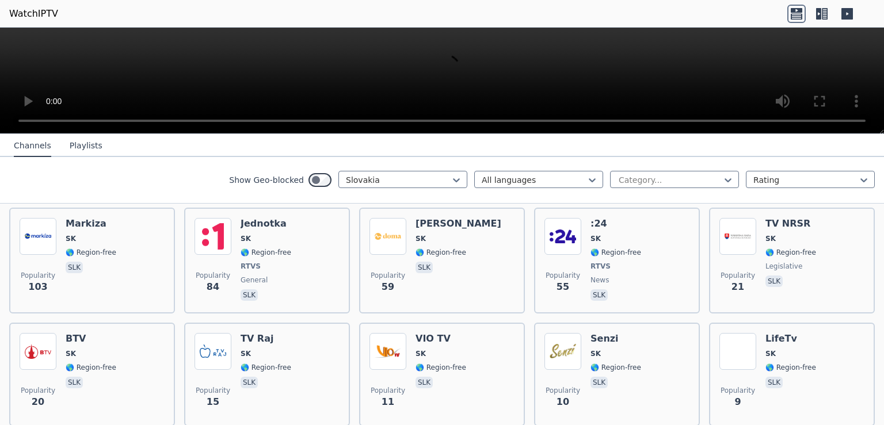
scroll to position [59, 0]
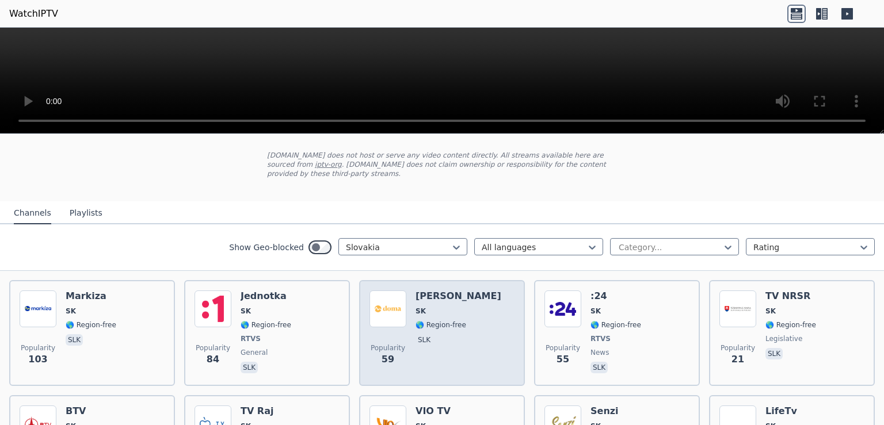
click at [451, 291] on div "Markiza Doma SK 🌎 Region-free slk" at bounding box center [458, 333] width 86 height 85
